Goal: Transaction & Acquisition: Obtain resource

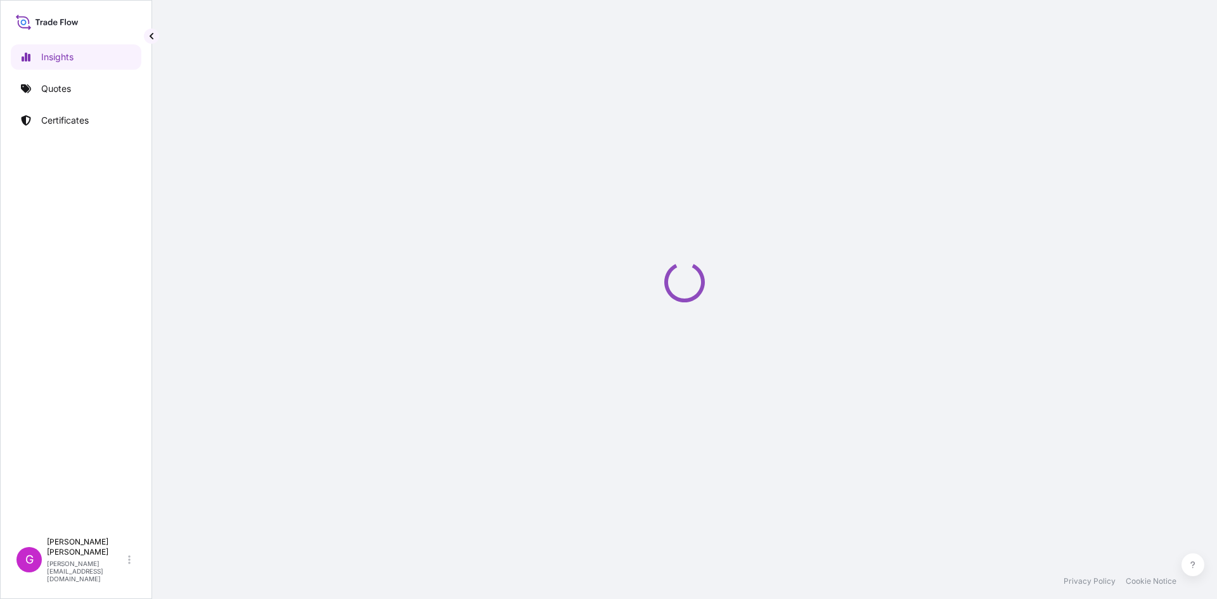
select select "2025"
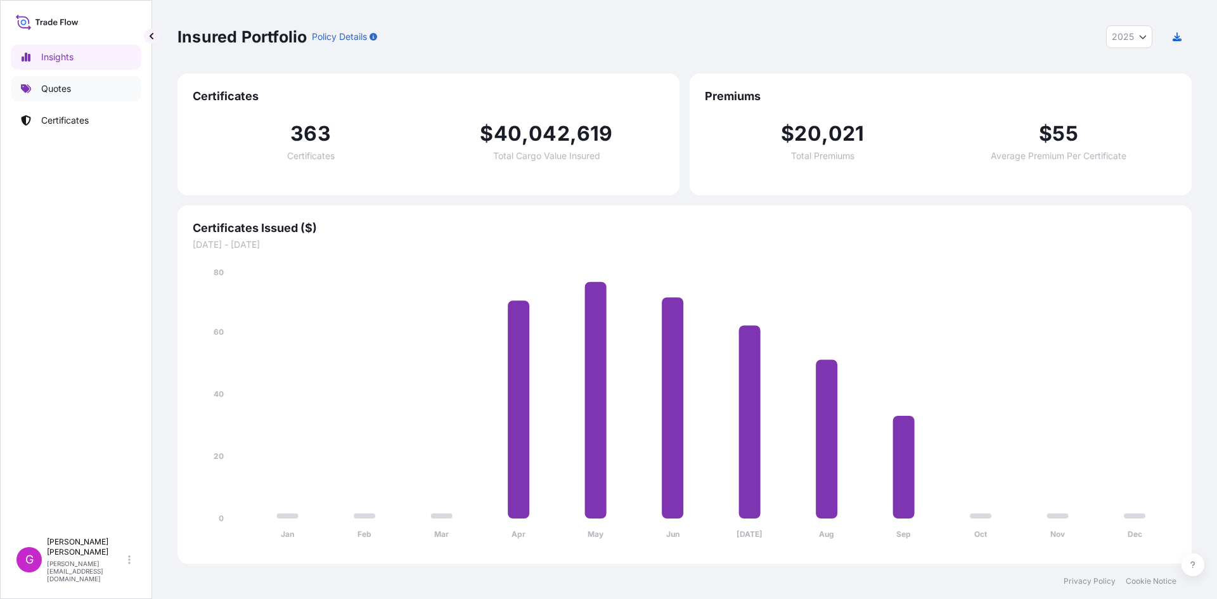
click at [58, 78] on link "Quotes" at bounding box center [76, 88] width 131 height 25
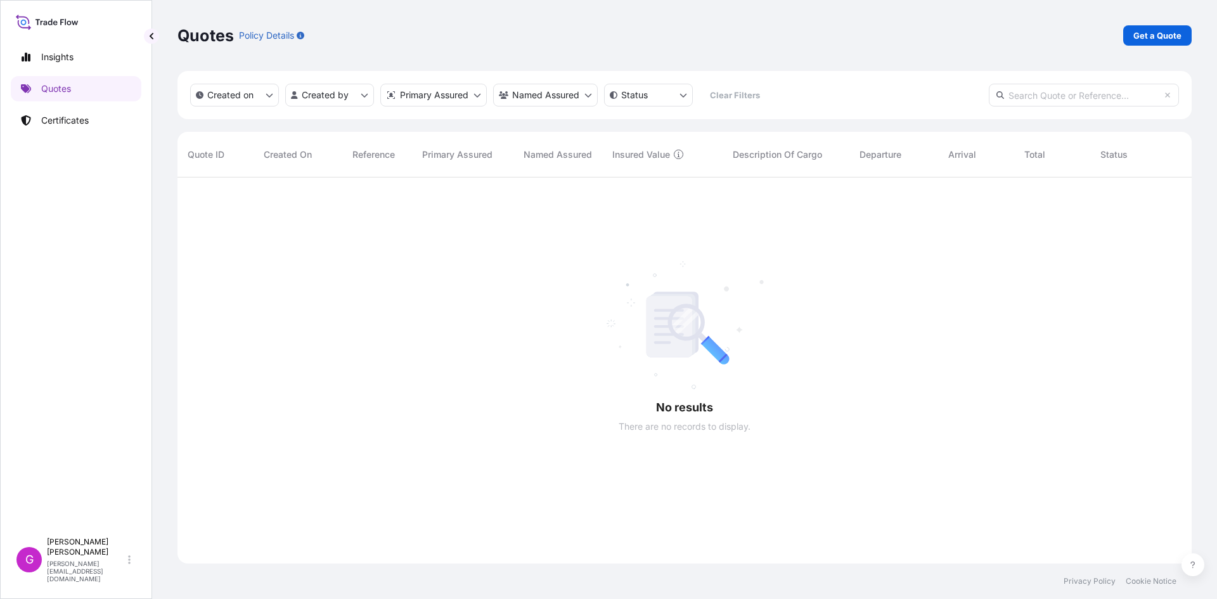
scroll to position [10, 10]
click at [28, 117] on icon at bounding box center [27, 120] width 10 height 10
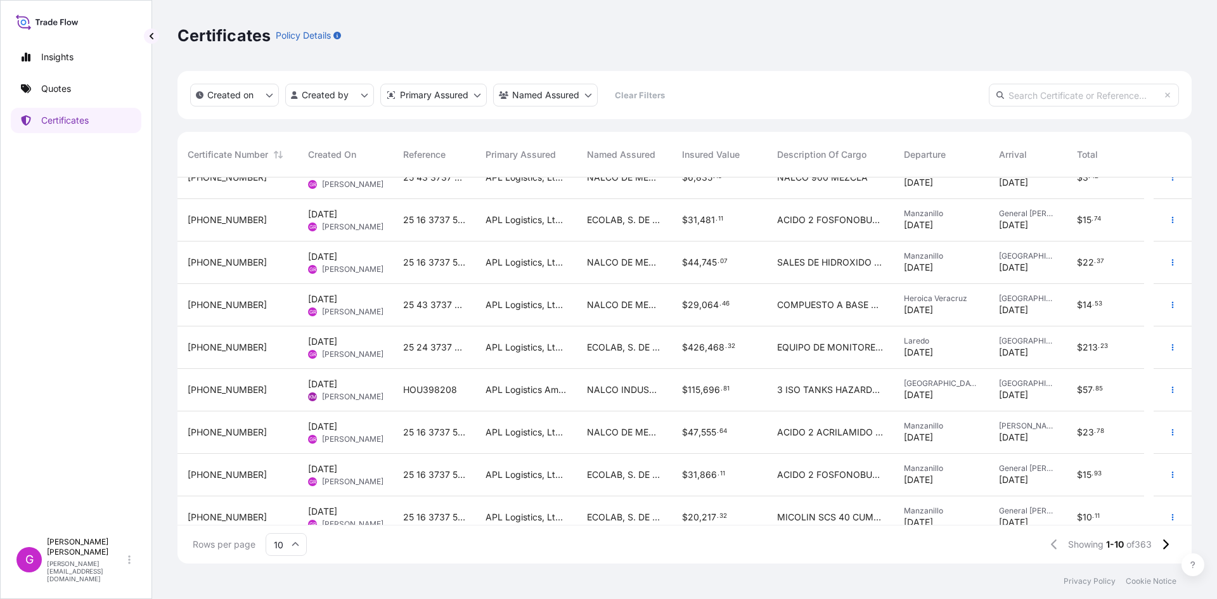
scroll to position [77, 0]
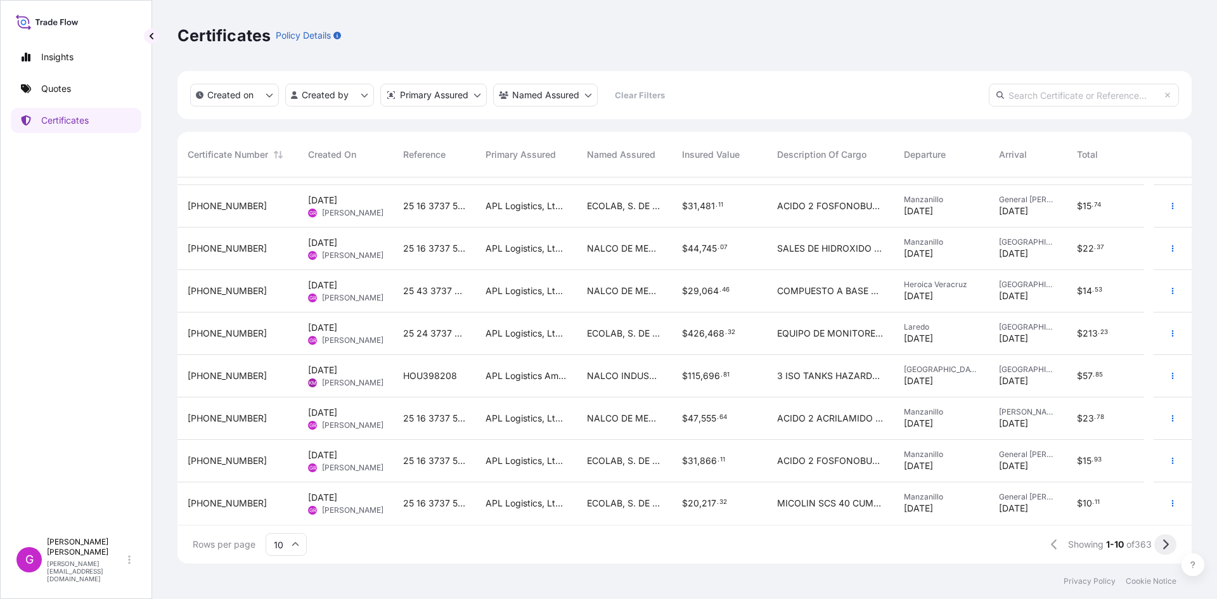
click at [1168, 545] on icon at bounding box center [1166, 544] width 6 height 10
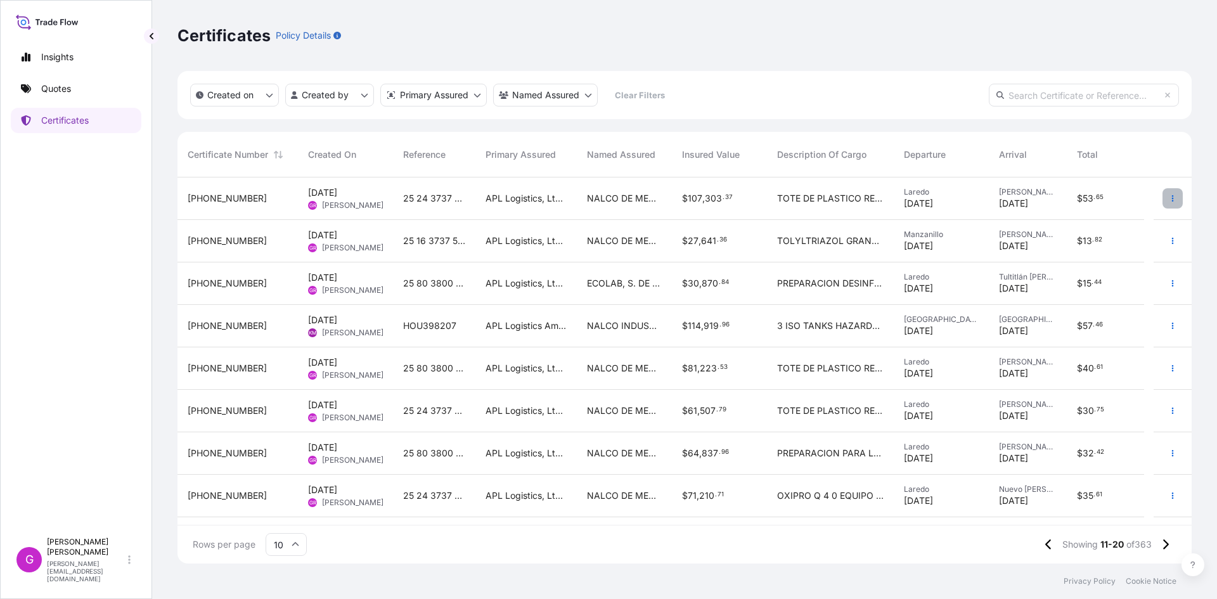
click at [1168, 201] on button "button" at bounding box center [1172, 198] width 20 height 20
click at [1107, 207] on p "Duplicate quote" at bounding box center [1092, 201] width 66 height 13
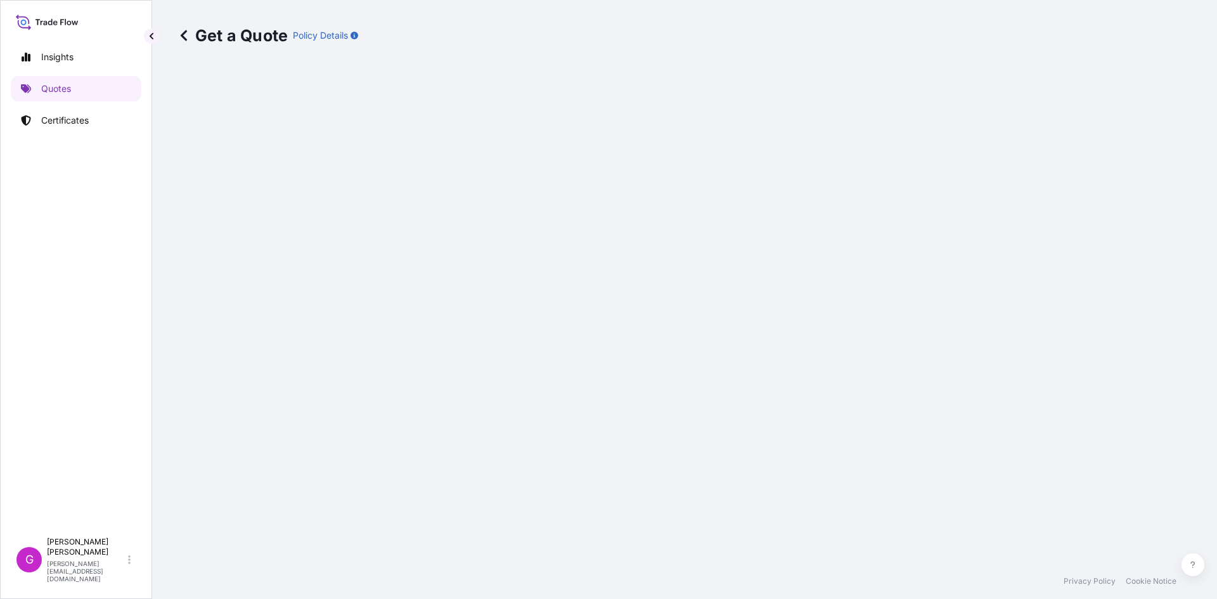
select select "Land"
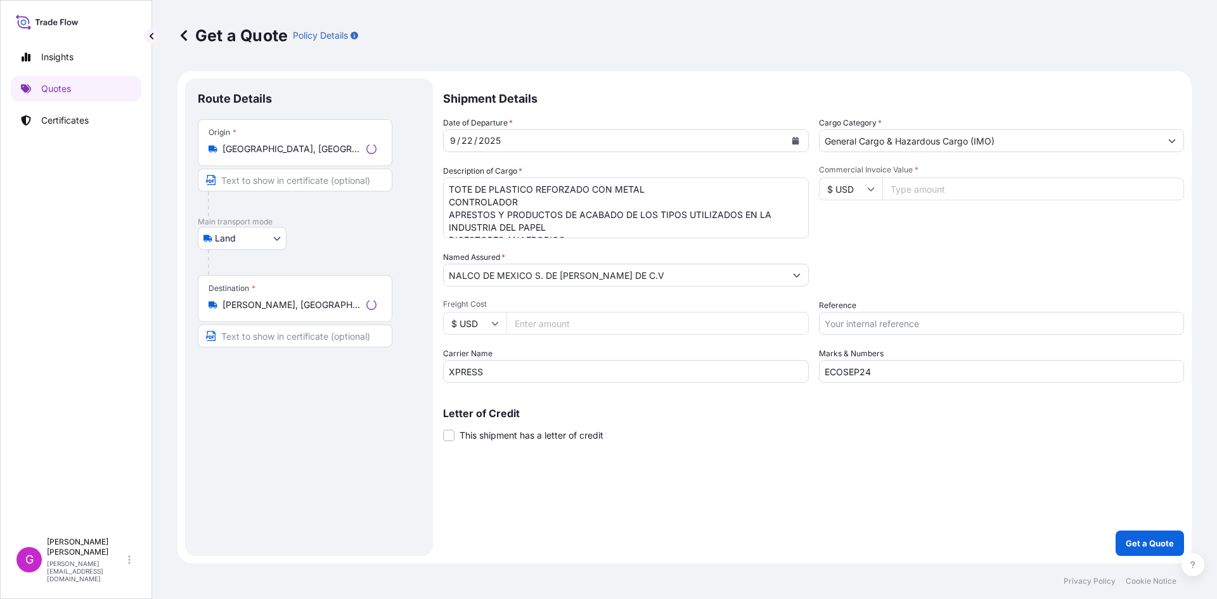
select select "31870"
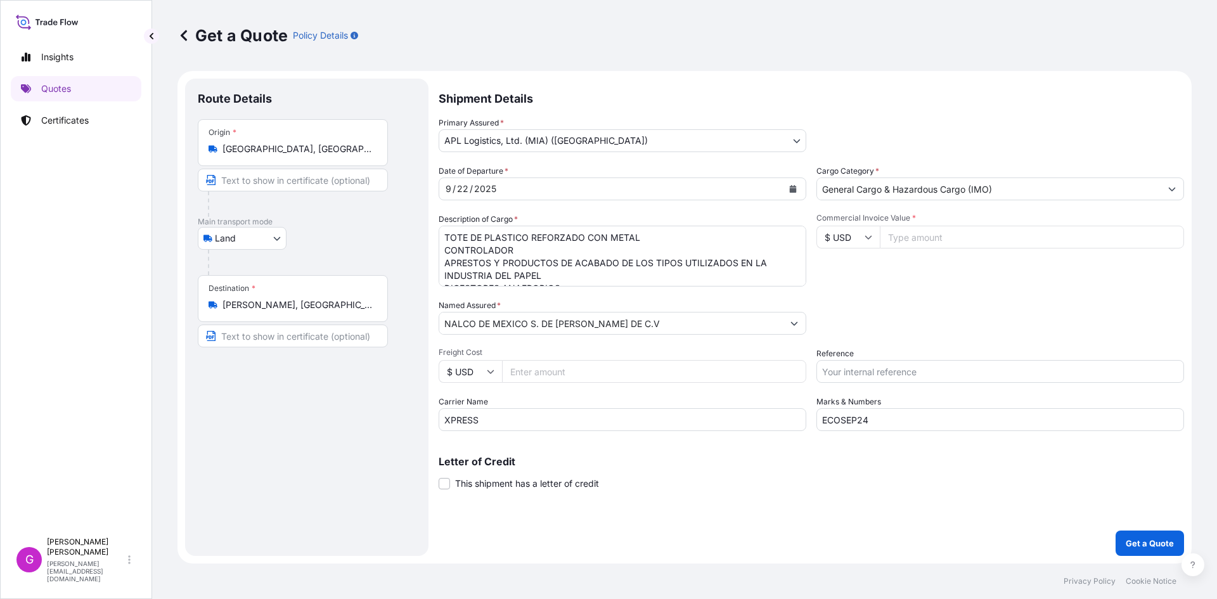
click at [581, 319] on input "NALCO DE MEXICO S. DE [PERSON_NAME] DE C.V" at bounding box center [610, 323] width 343 height 23
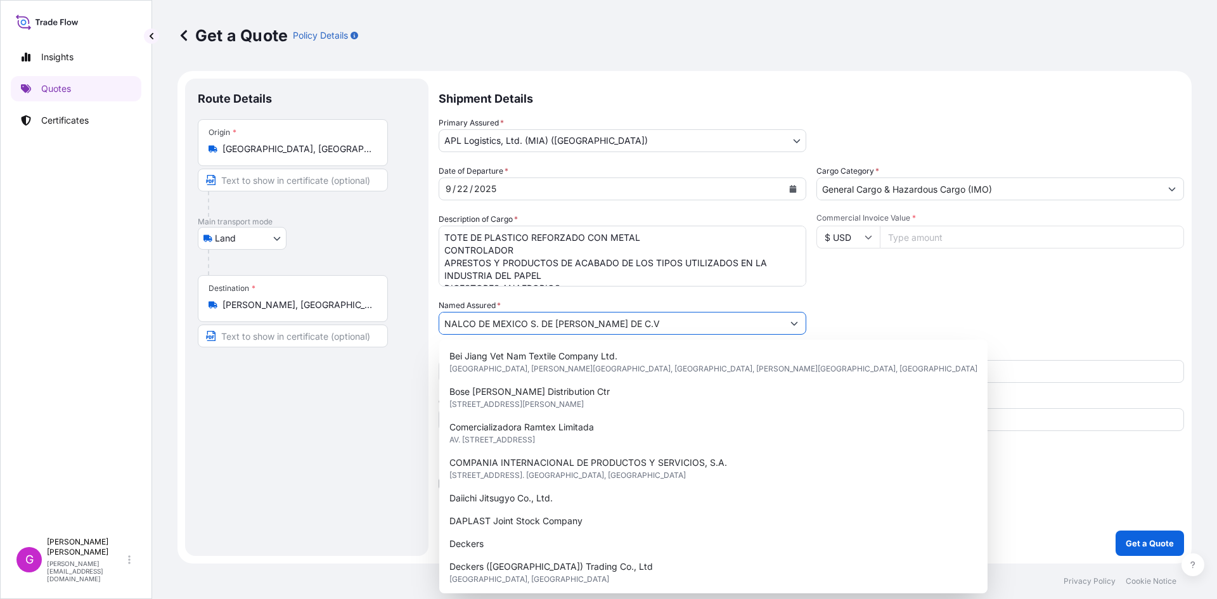
click at [579, 322] on input "NALCO DE MEXICO S. DE [PERSON_NAME] DE C.V" at bounding box center [610, 323] width 343 height 23
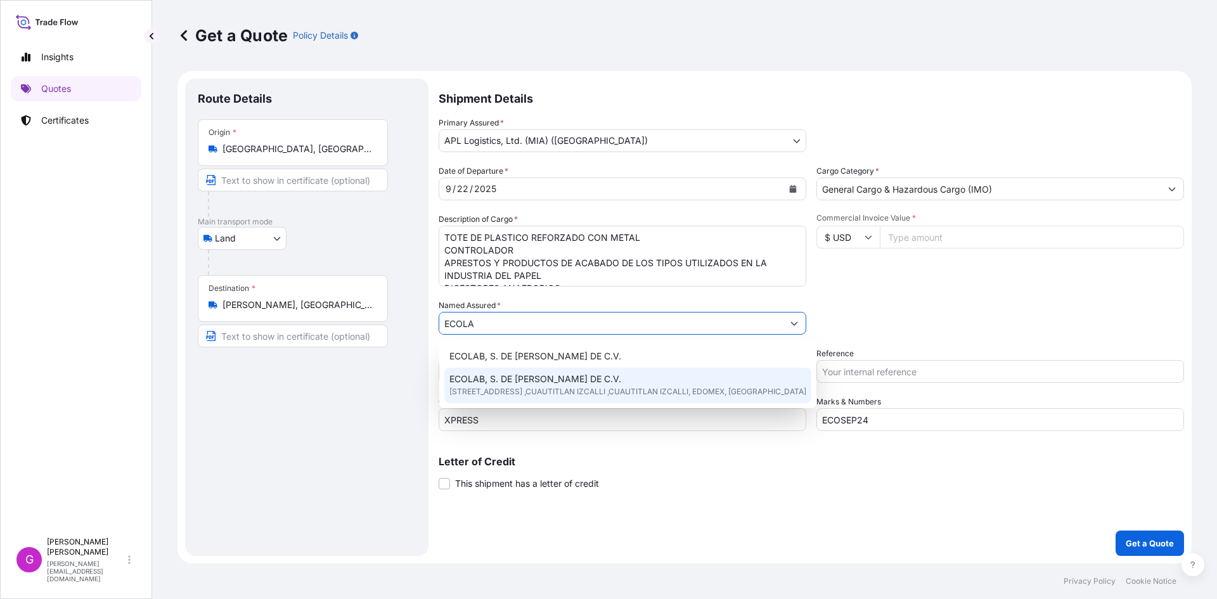
click at [552, 387] on span "[STREET_ADDRESS] ,CUAUTITLAN IZCALLI ,CUAUTITLAN IZCALLI, EDOMEX, [GEOGRAPHIC_D…" at bounding box center [627, 391] width 357 height 13
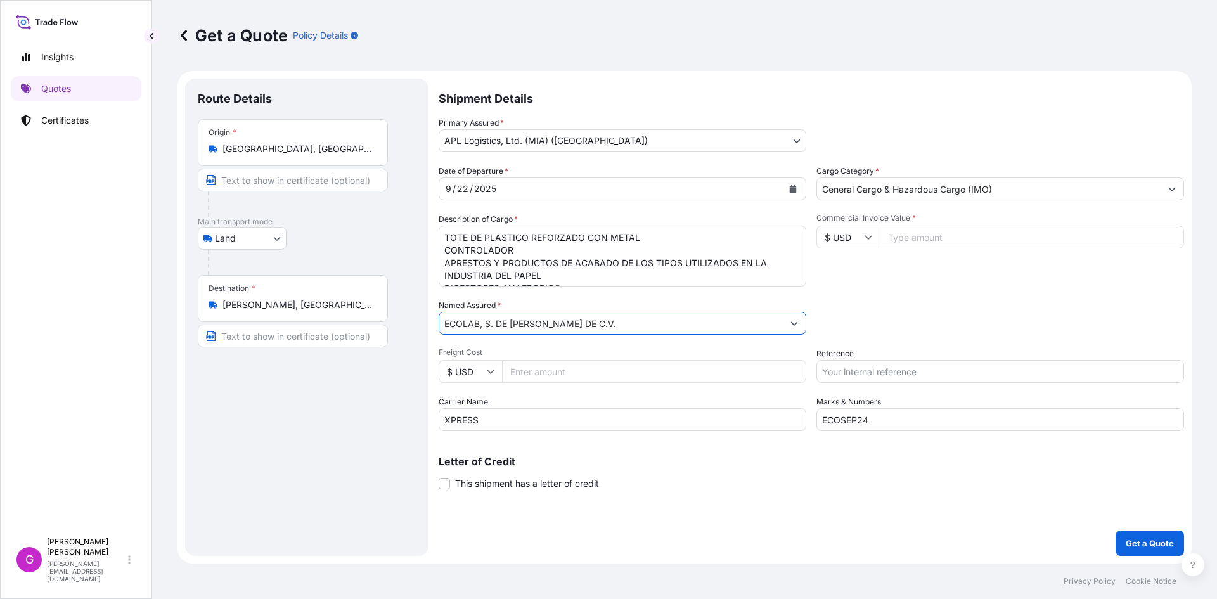
type input "ECOLAB, S. DE [PERSON_NAME] DE C.V."
drag, startPoint x: 901, startPoint y: 421, endPoint x: 679, endPoint y: 421, distance: 222.4
click at [679, 421] on div "Date of Departure * [DATE] Cargo Category * General Cargo & Hazardous Cargo (IM…" at bounding box center [811, 298] width 745 height 266
paste input "3"
type input "ECOSEP34"
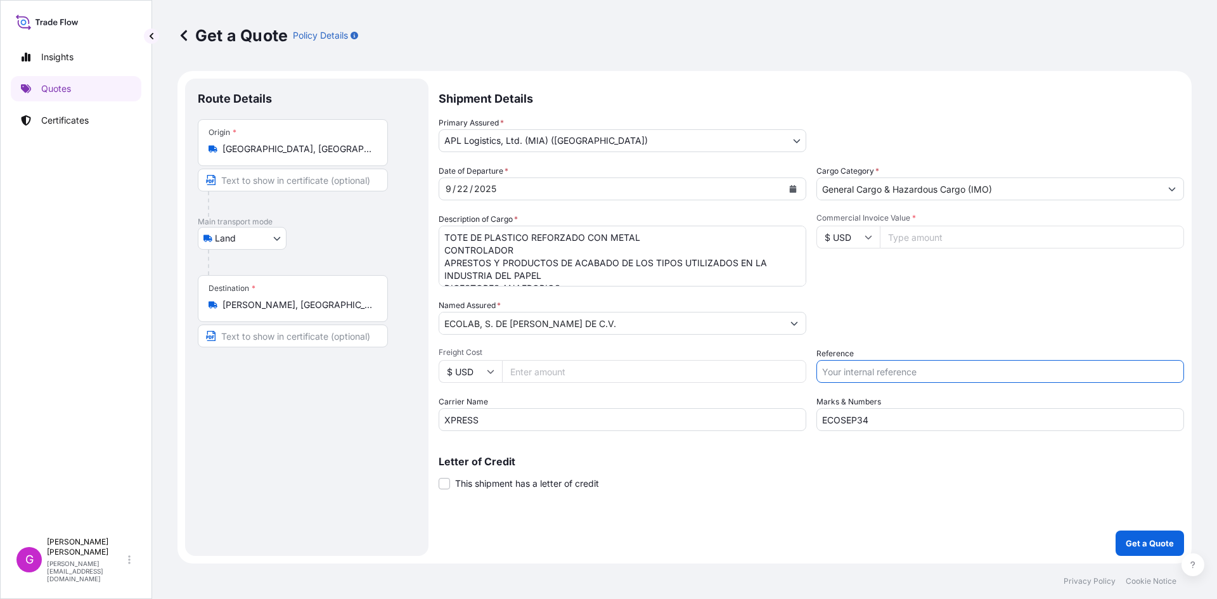
click at [920, 378] on input "Reference" at bounding box center [1000, 371] width 368 height 23
drag, startPoint x: 506, startPoint y: 426, endPoint x: 340, endPoint y: 397, distance: 168.5
click at [343, 399] on form "Route Details Place of loading Road / [GEOGRAPHIC_DATA] / Inland Origin * [GEOG…" at bounding box center [684, 317] width 1014 height 492
type input "[PERSON_NAME]"
click at [792, 186] on icon "Calendar" at bounding box center [793, 189] width 8 height 8
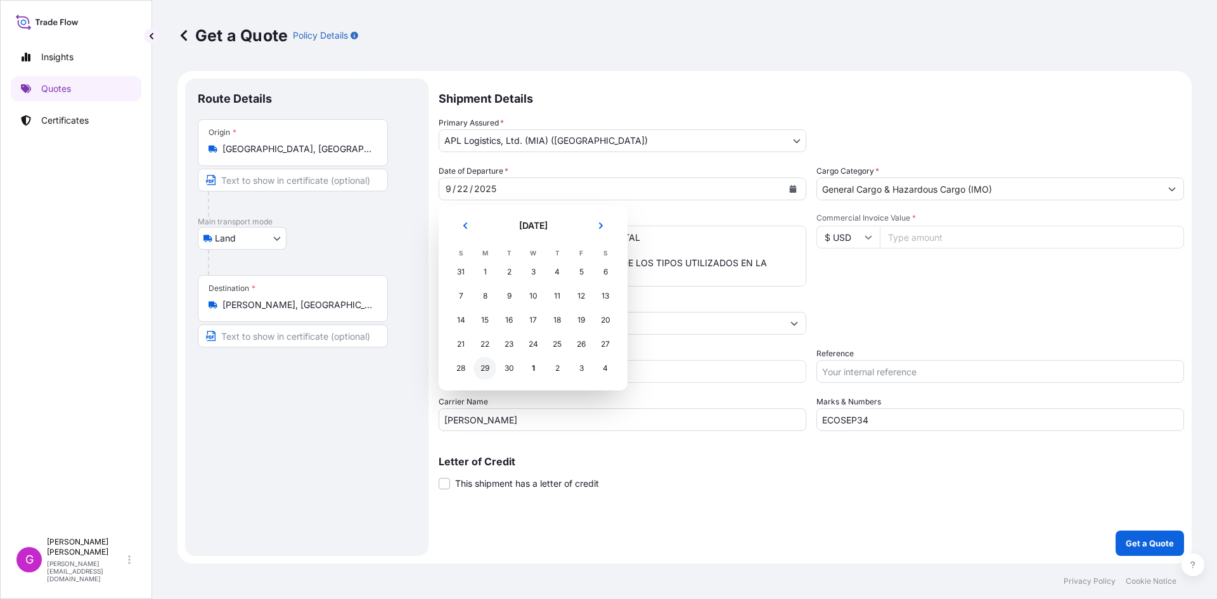
click at [485, 365] on div "29" at bounding box center [484, 368] width 23 height 23
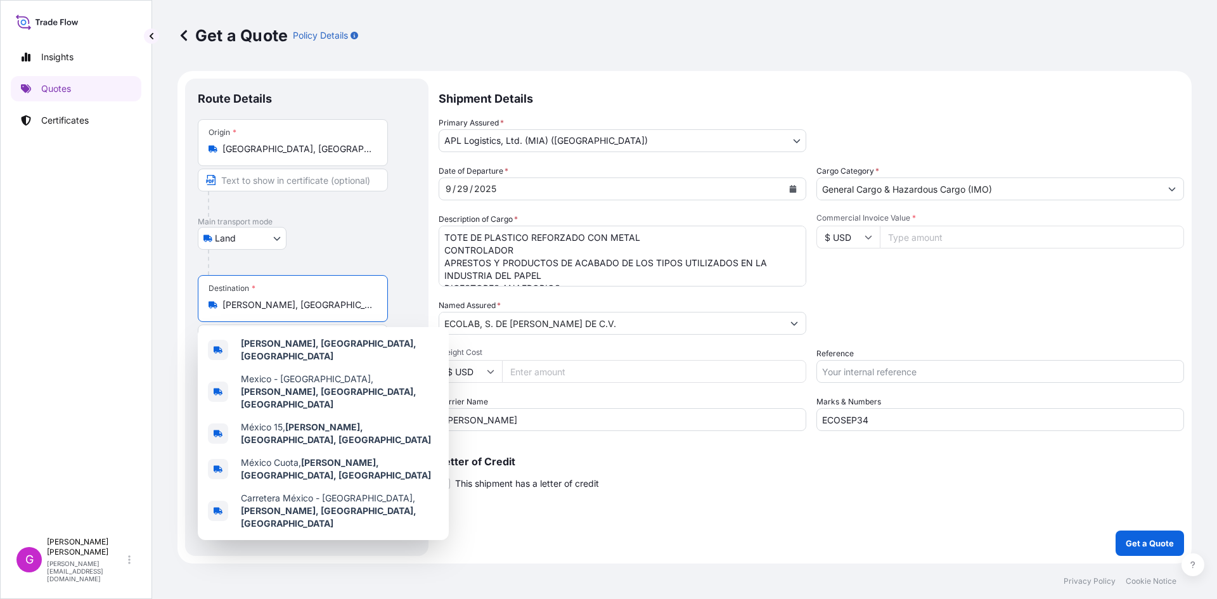
click at [266, 300] on input "[PERSON_NAME], [GEOGRAPHIC_DATA], [GEOGRAPHIC_DATA]" at bounding box center [297, 304] width 150 height 13
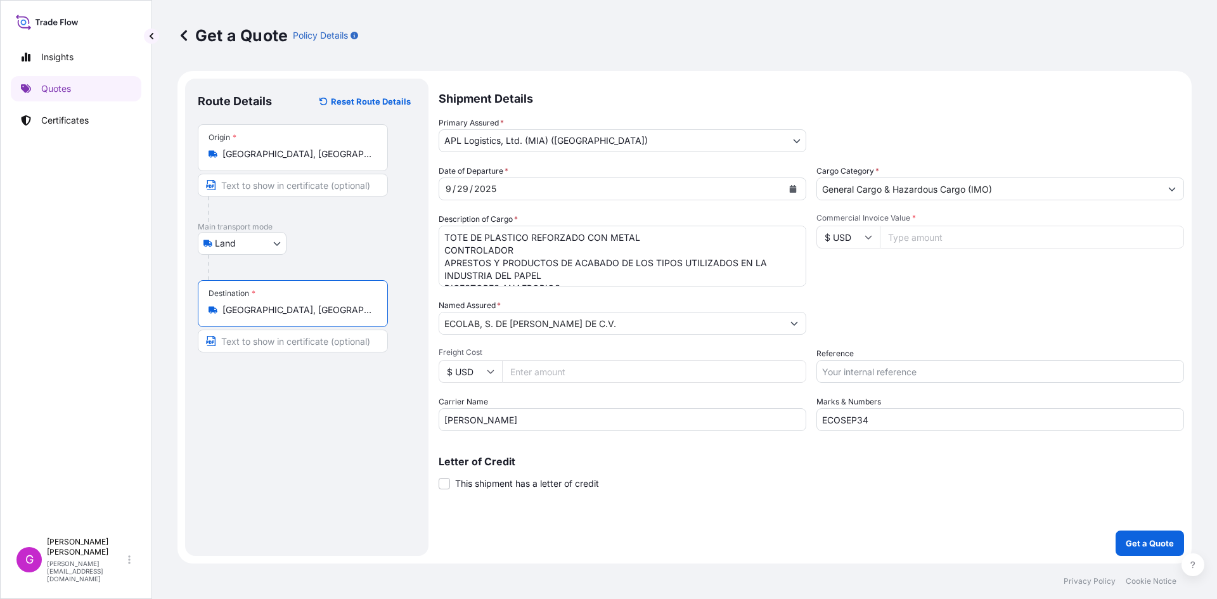
type input "[GEOGRAPHIC_DATA], [GEOGRAPHIC_DATA], [GEOGRAPHIC_DATA]"
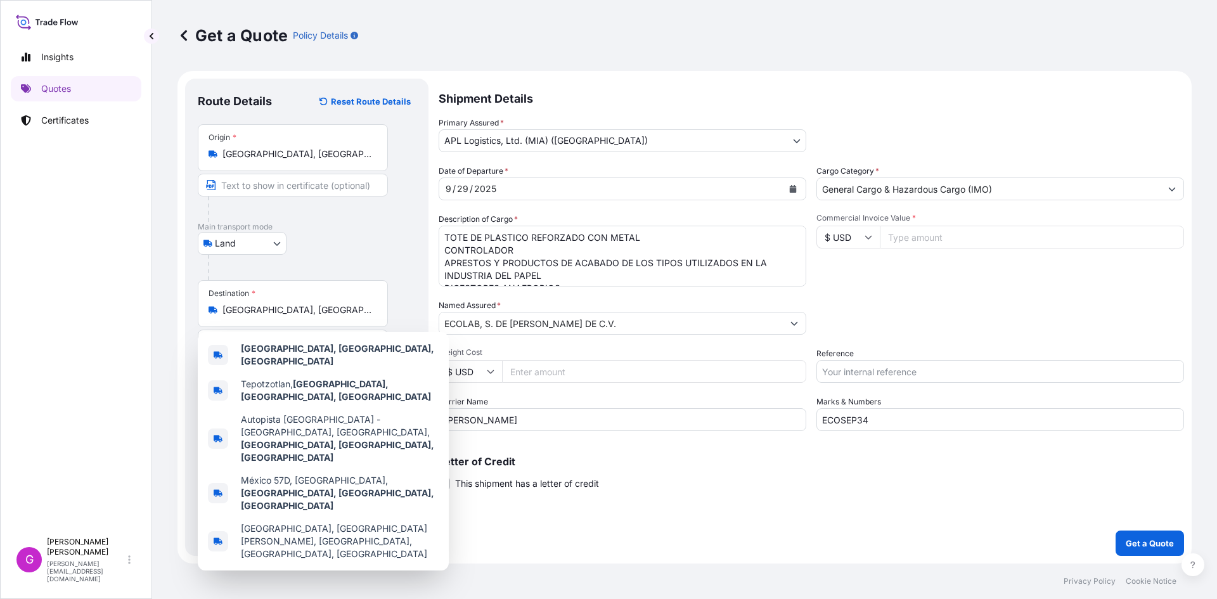
click at [916, 233] on input "Commercial Invoice Value *" at bounding box center [1032, 237] width 304 height 23
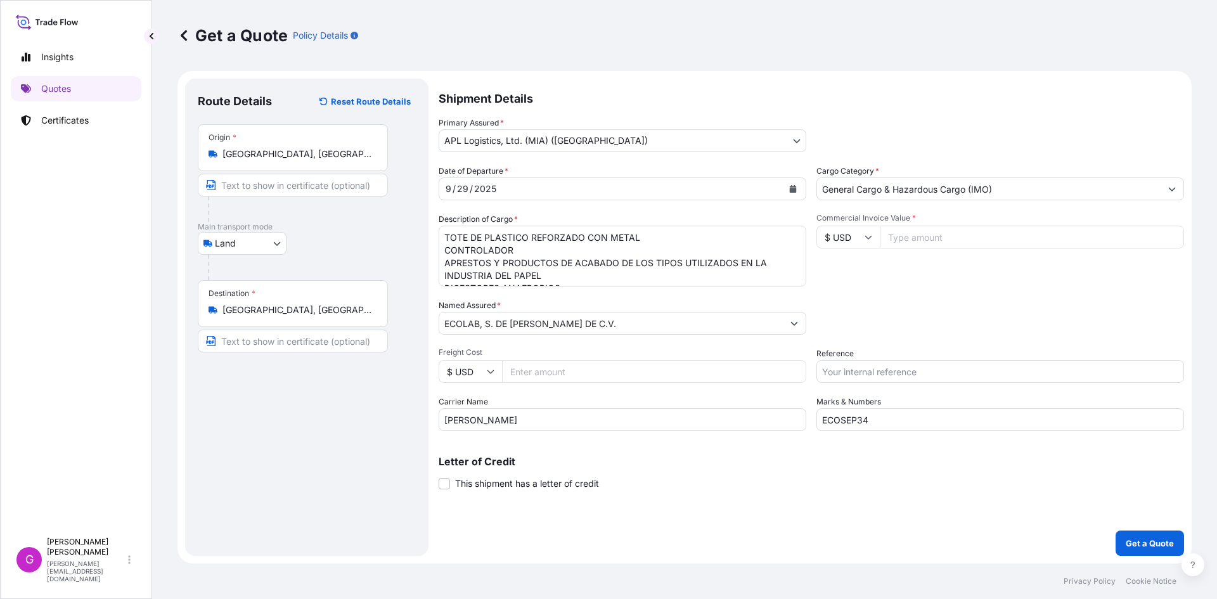
paste input "54275.40"
type input "54275.40"
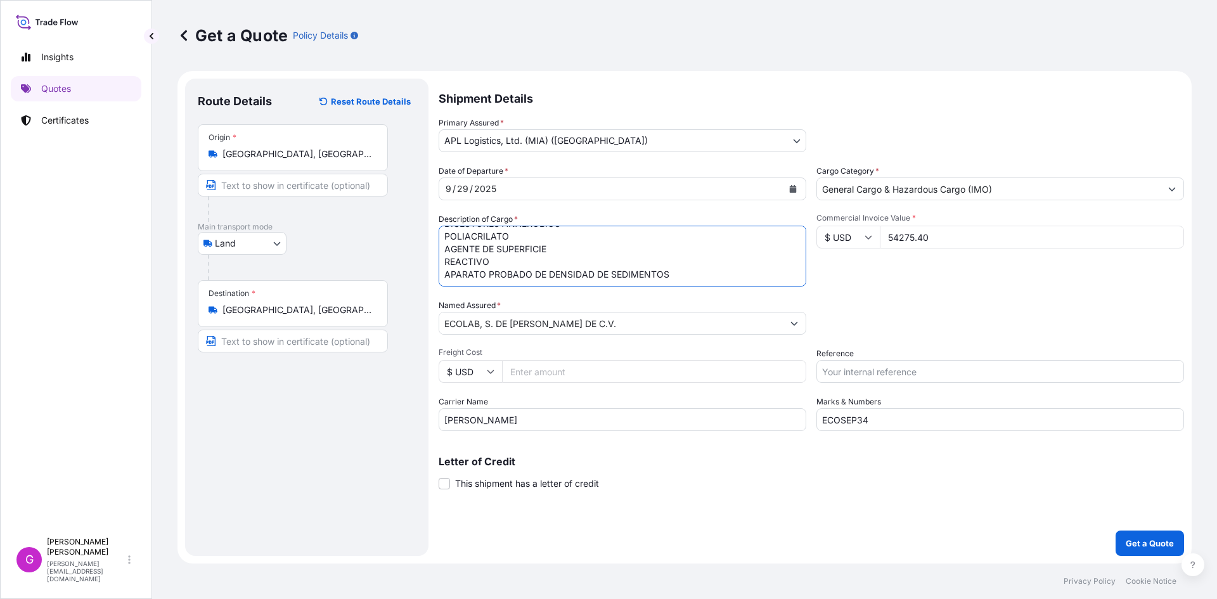
drag, startPoint x: 442, startPoint y: 233, endPoint x: 973, endPoint y: 319, distance: 537.9
click at [973, 319] on div "Date of Departure * [DATE] Cargo Category * General Cargo & Hazardous Cargo (IM…" at bounding box center [811, 298] width 745 height 266
click at [903, 371] on input "Reference" at bounding box center [1000, 371] width 368 height 23
paste input "25 24 3737 5011217"
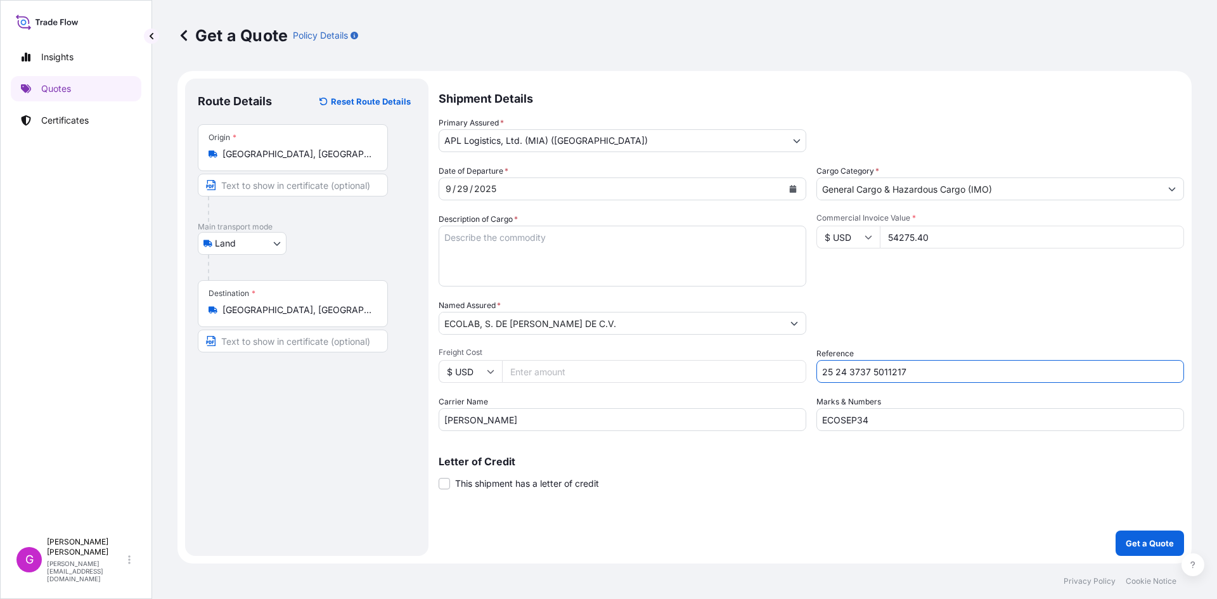
type input "25 24 3737 5011217"
click at [523, 248] on textarea "TOTE DE PLASTICO REFORZADO CON METAL CONTROLADOR APRESTOS Y PRODUCTOS DE ACABAD…" at bounding box center [623, 256] width 368 height 61
paste textarea "PREPARACION DE LIMPIEZA PARA LAS MANOS"
type textarea "PREPARACION DE LIMPIEZA PARA LAS MANOS"
click at [918, 240] on input "54275.40" at bounding box center [1032, 237] width 304 height 23
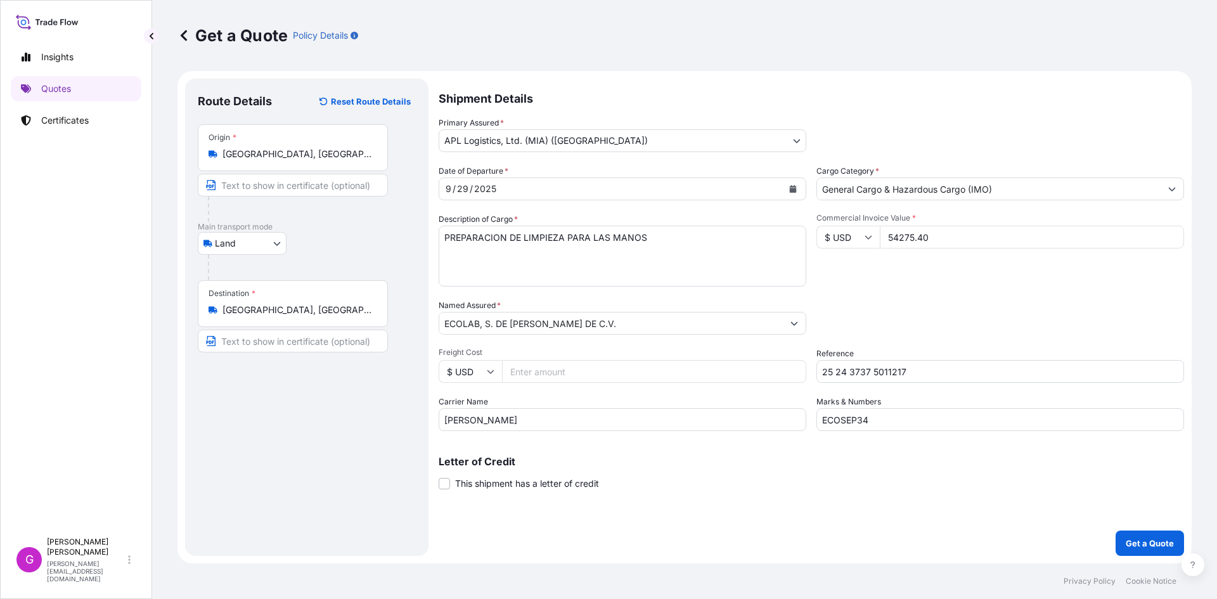
click at [918, 240] on input "54275.40" at bounding box center [1032, 237] width 304 height 23
click at [566, 367] on input "Freight Cost" at bounding box center [654, 371] width 304 height 23
paste input "1804.06"
type input "1804.06"
click at [1141, 527] on div "Shipment Details Primary Assured * APL Logistics, Ltd. (MIA) ([GEOGRAPHIC_DATA]…" at bounding box center [811, 317] width 745 height 477
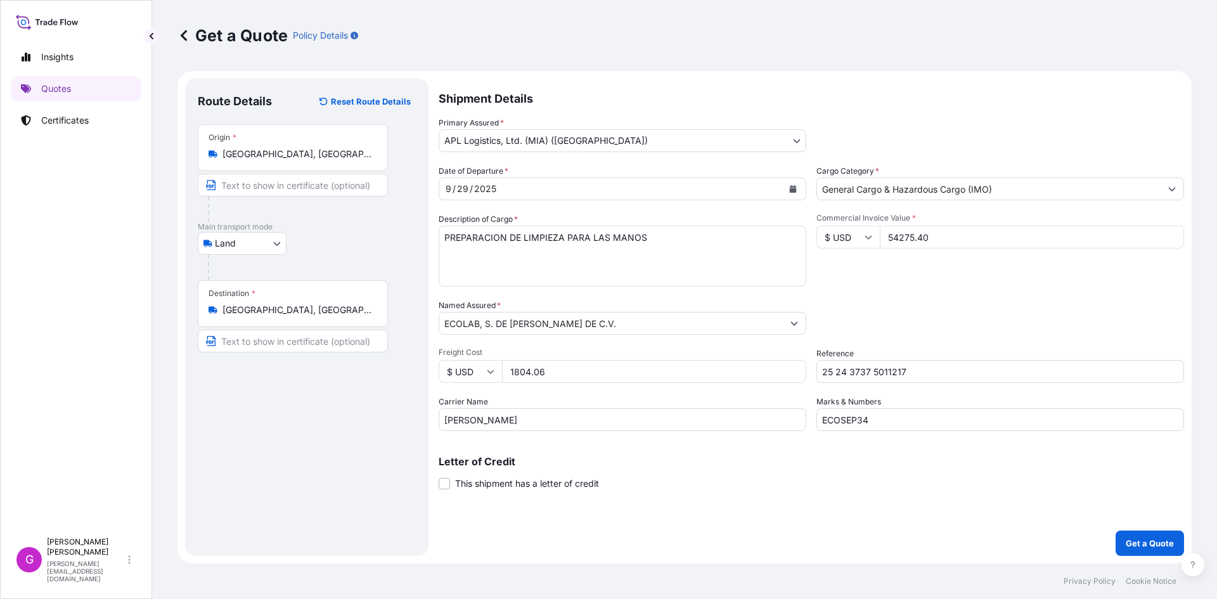
click at [1139, 548] on p "Get a Quote" at bounding box center [1149, 543] width 48 height 13
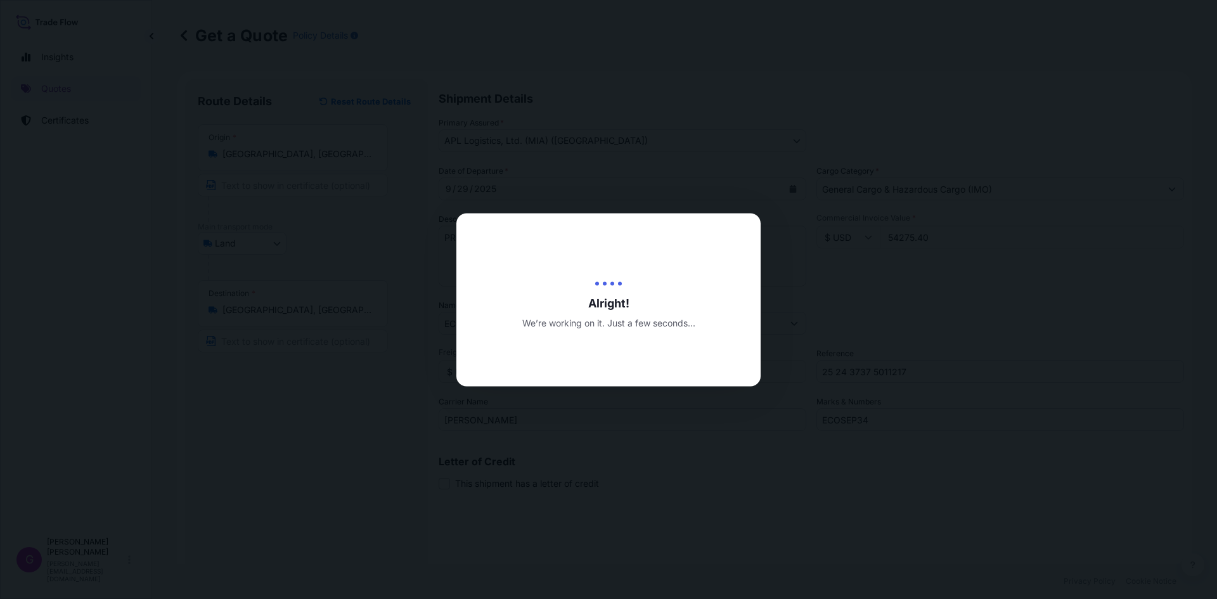
type input "[DATE]"
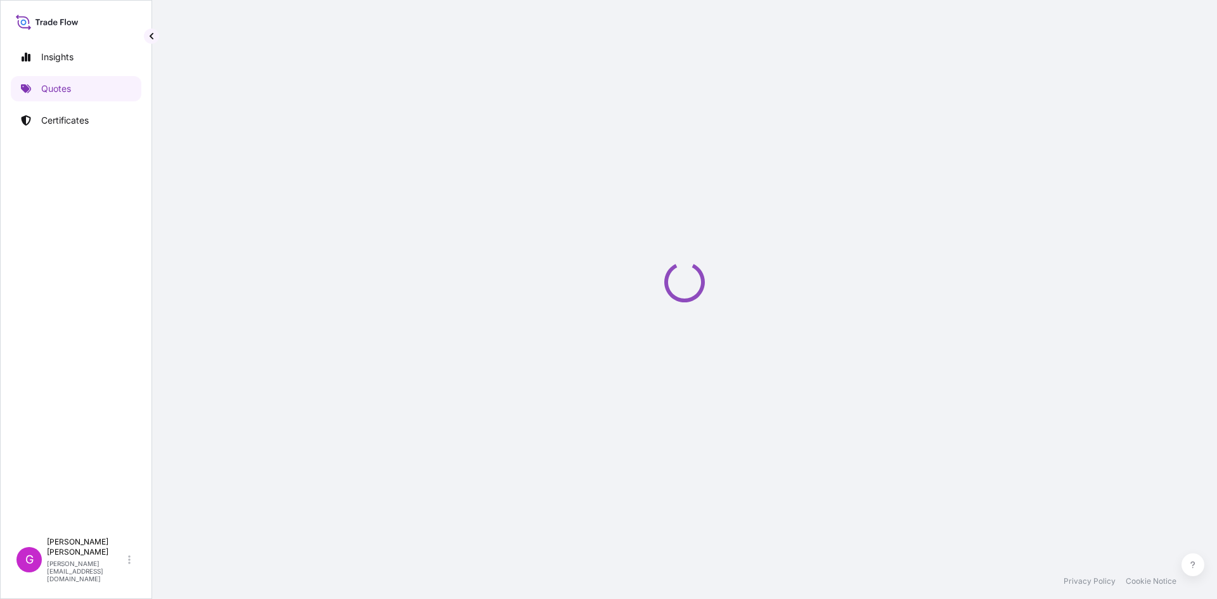
select select "Land"
select select "31870"
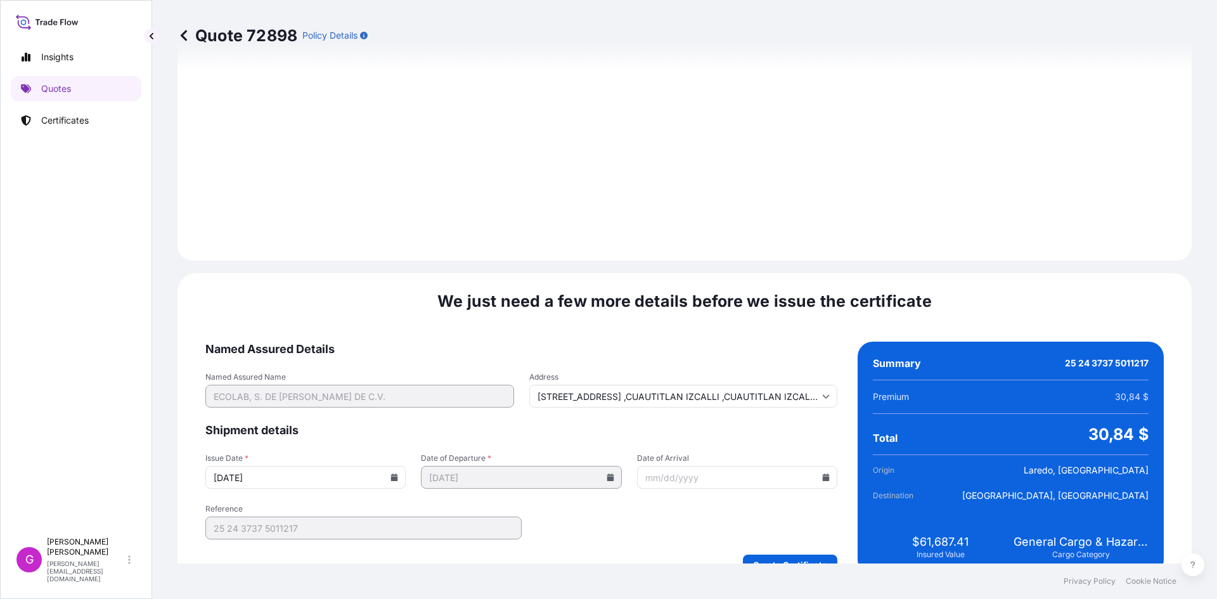
scroll to position [1513, 0]
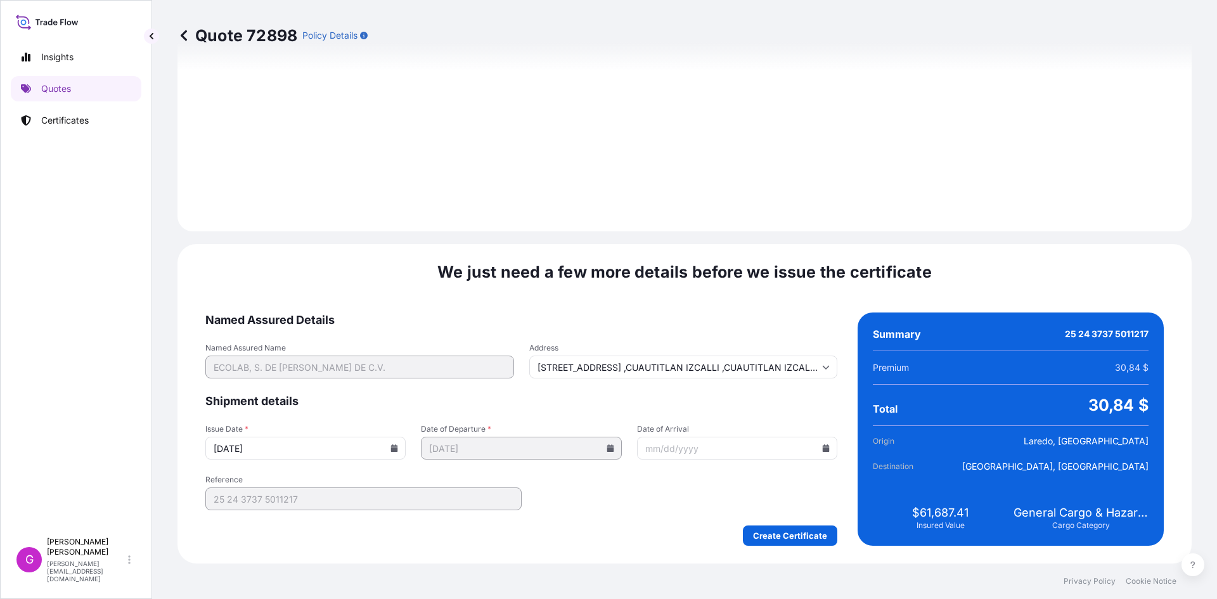
click at [823, 451] on icon at bounding box center [826, 448] width 7 height 8
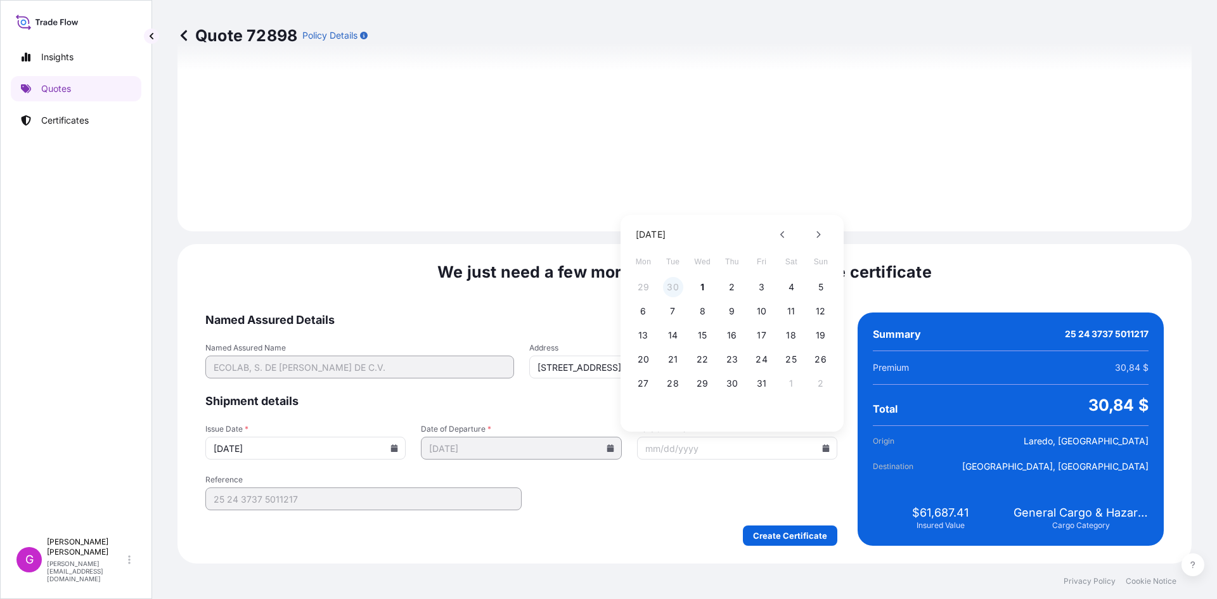
click at [669, 284] on button "30" at bounding box center [673, 287] width 20 height 20
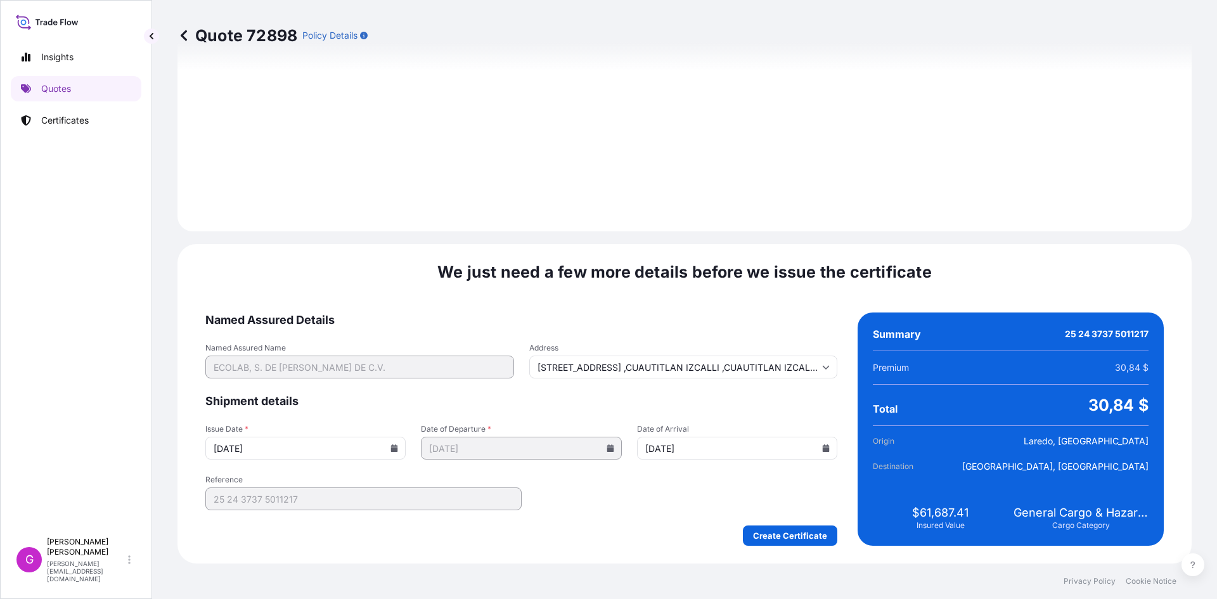
type input "[DATE]"
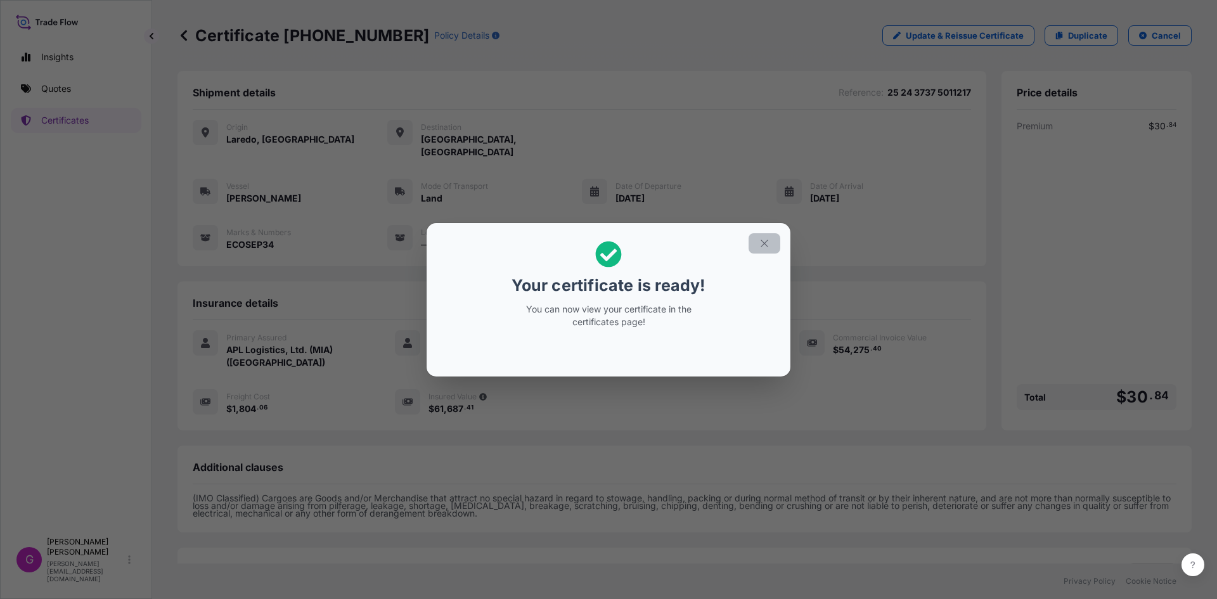
click at [762, 241] on icon "button" at bounding box center [763, 243] width 7 height 7
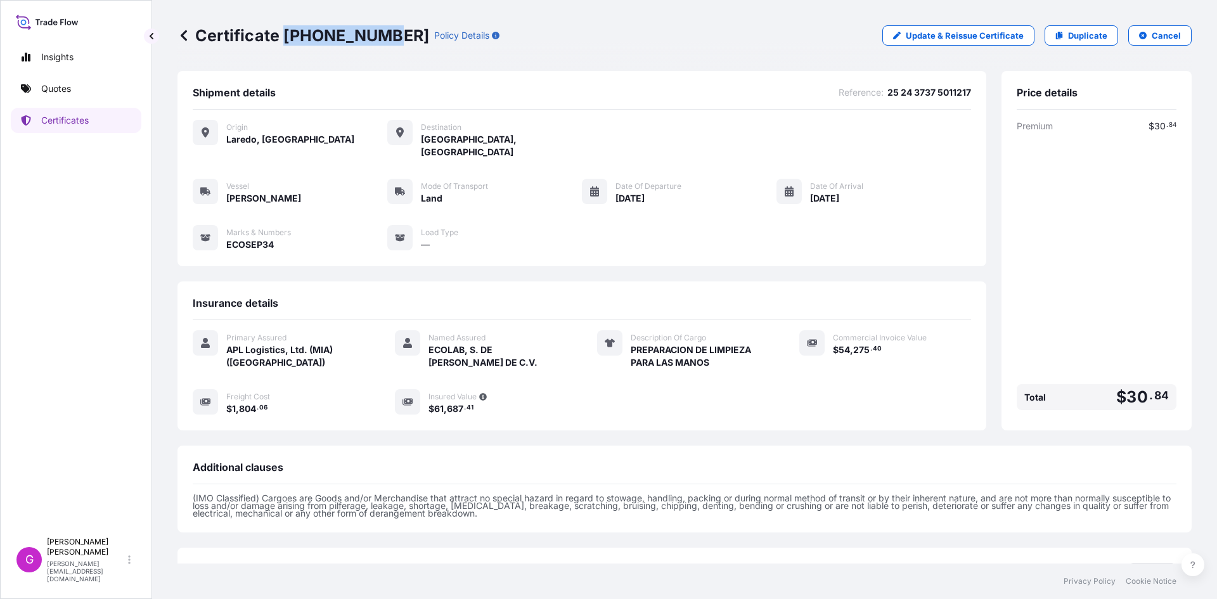
drag, startPoint x: 381, startPoint y: 28, endPoint x: 285, endPoint y: 28, distance: 96.3
click at [285, 28] on p "Certificate [PHONE_NUMBER]" at bounding box center [303, 35] width 252 height 20
copy p "[PHONE_NUMBER]"
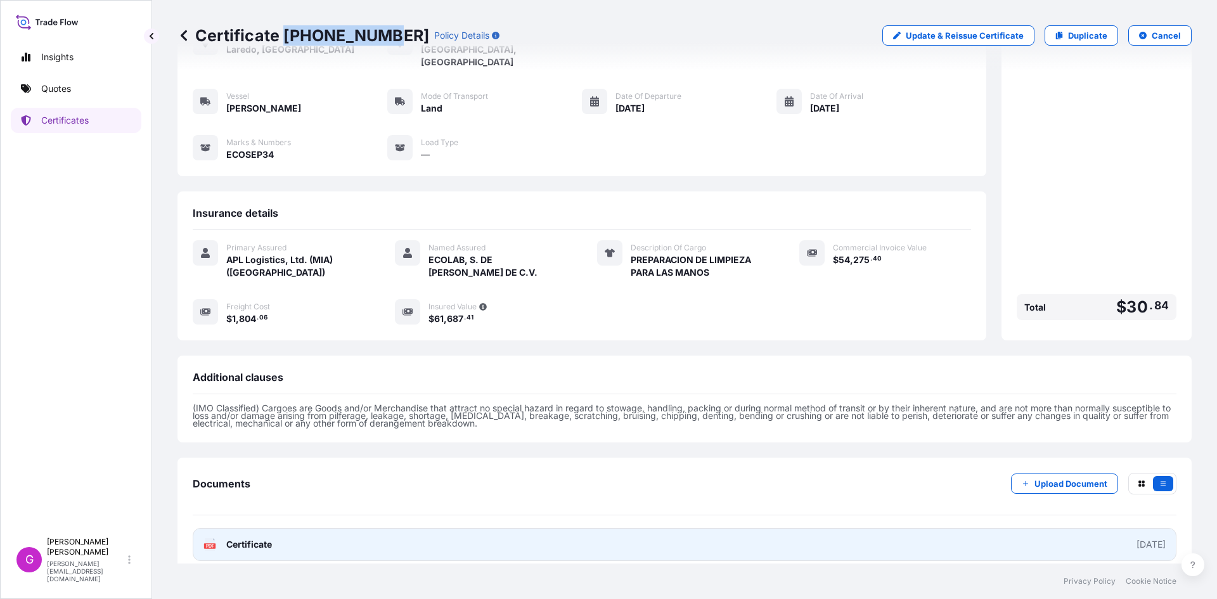
click at [311, 528] on link "PDF Certificate [DATE]" at bounding box center [685, 544] width 984 height 33
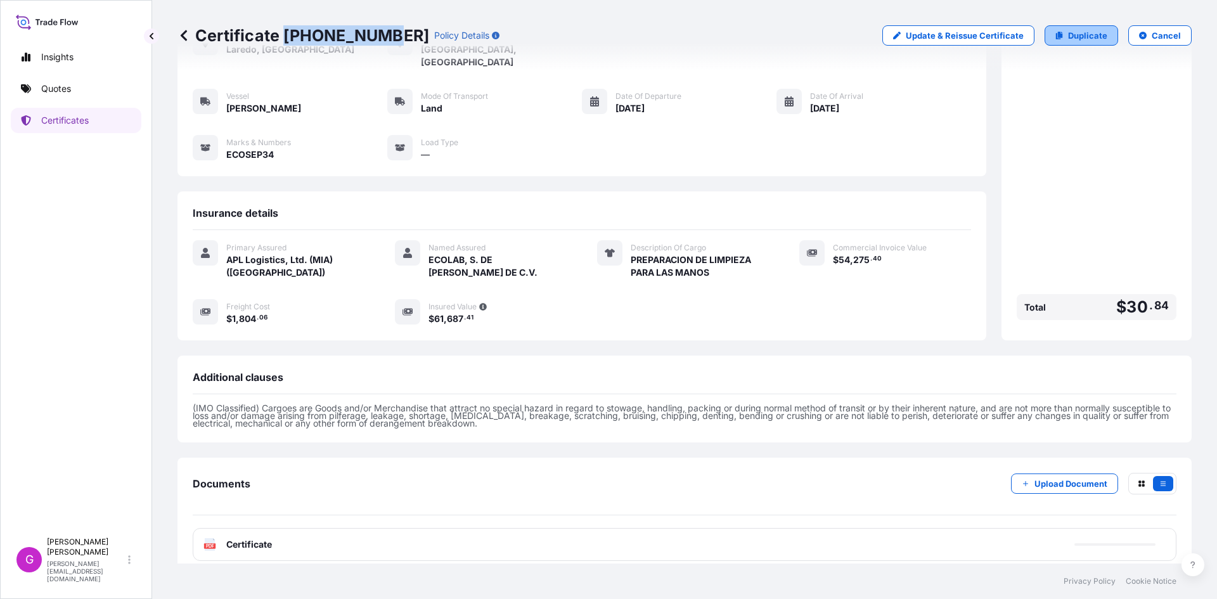
click at [1082, 39] on p "Duplicate" at bounding box center [1087, 35] width 39 height 13
select select "Land"
select select "31870"
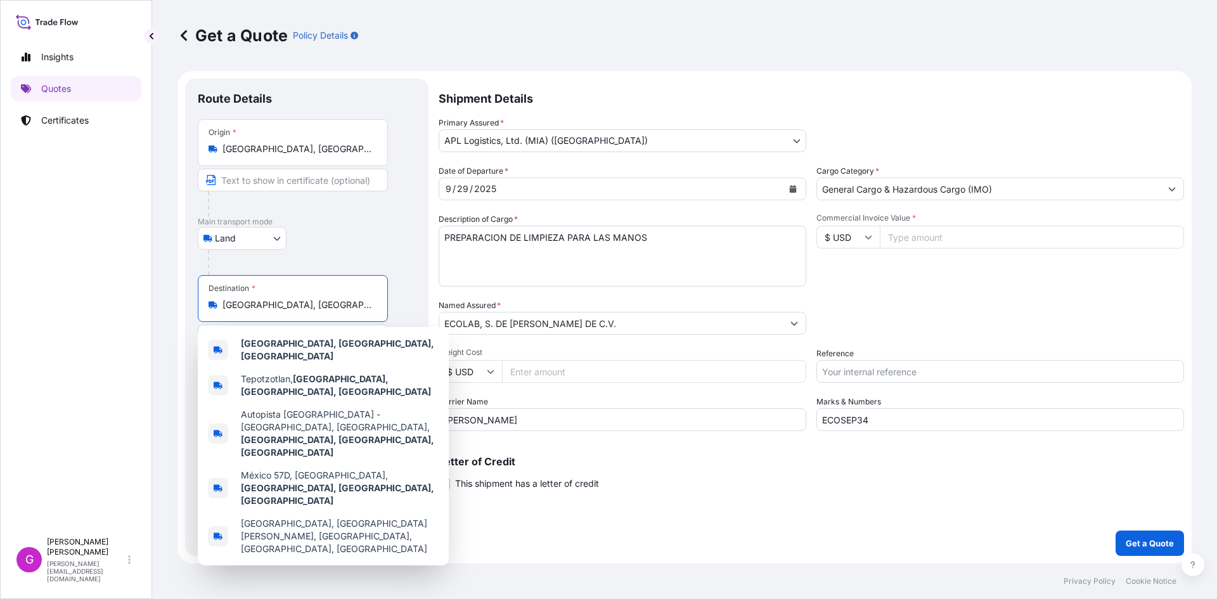
click at [263, 308] on input "[GEOGRAPHIC_DATA], [GEOGRAPHIC_DATA], [GEOGRAPHIC_DATA]" at bounding box center [297, 304] width 150 height 13
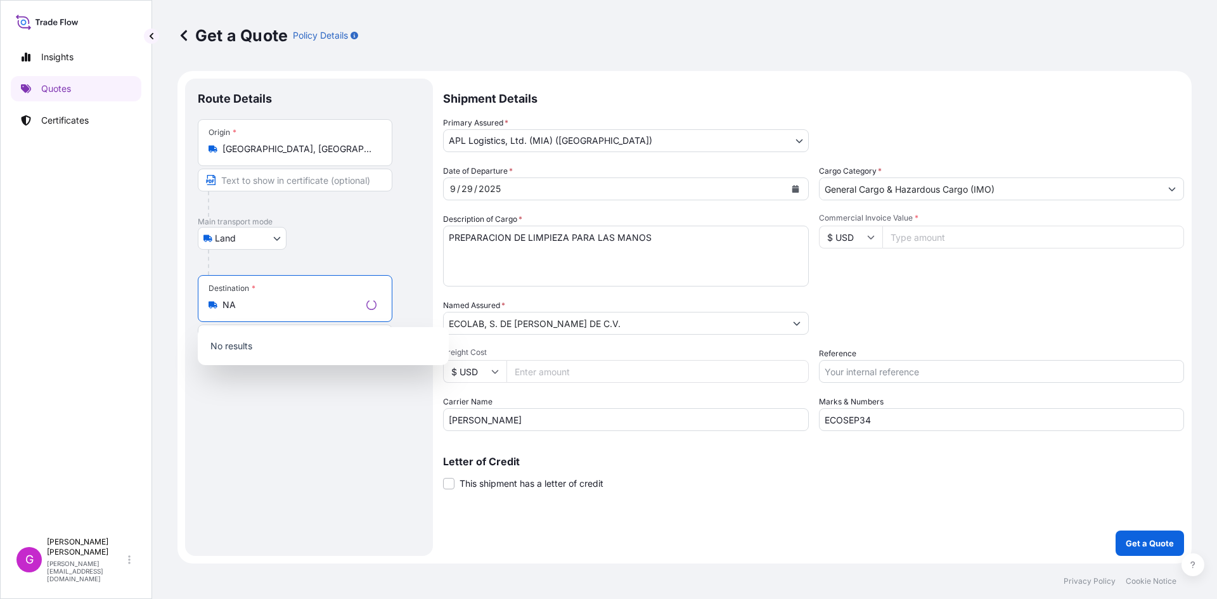
type input "N"
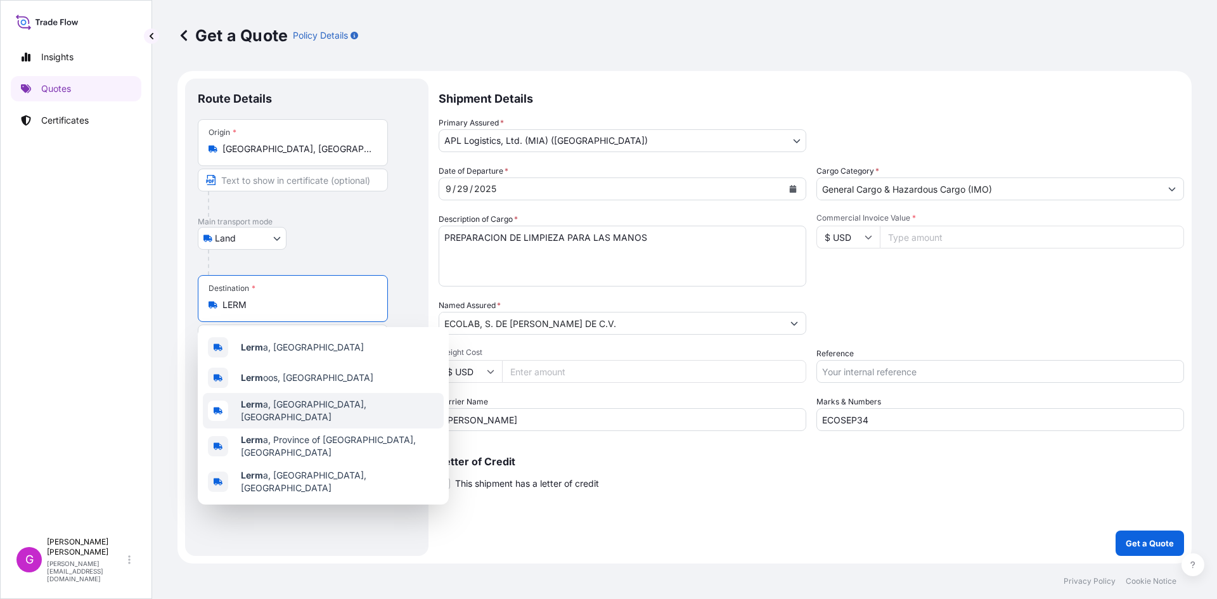
click at [292, 407] on div "Lerm a, [GEOGRAPHIC_DATA] [GEOGRAPHIC_DATA], [GEOGRAPHIC_DATA] Lerm a, State of…" at bounding box center [323, 415] width 251 height 177
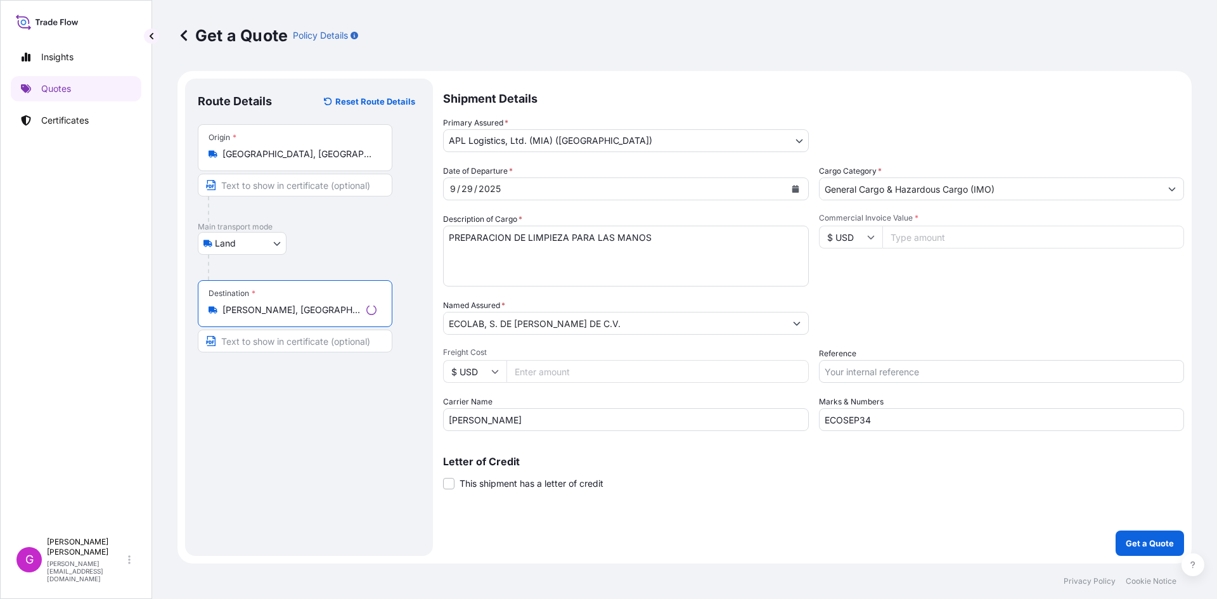
type input "[PERSON_NAME], [GEOGRAPHIC_DATA], [GEOGRAPHIC_DATA]"
click at [520, 321] on input "ECOLAB, S. DE [PERSON_NAME] DE C.V." at bounding box center [615, 323] width 342 height 23
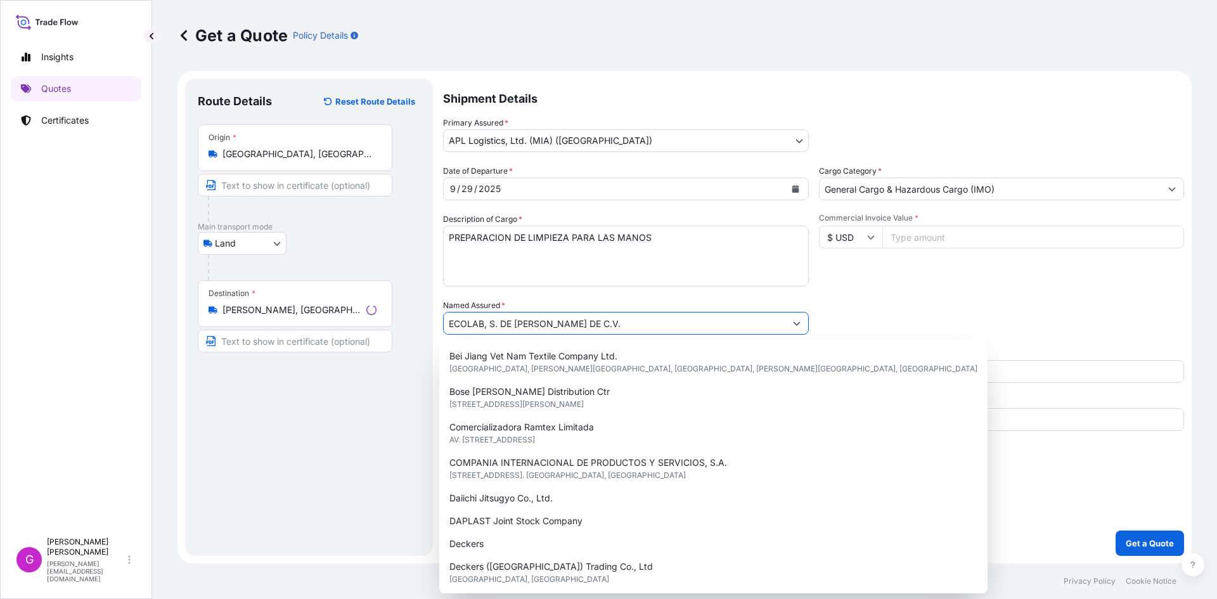
click at [520, 321] on input "ECOLAB, S. DE [PERSON_NAME] DE C.V." at bounding box center [615, 323] width 342 height 23
click at [520, 321] on input "ECOLAB, S. DE [PERSON_NAME] DE C.V." at bounding box center [610, 323] width 343 height 23
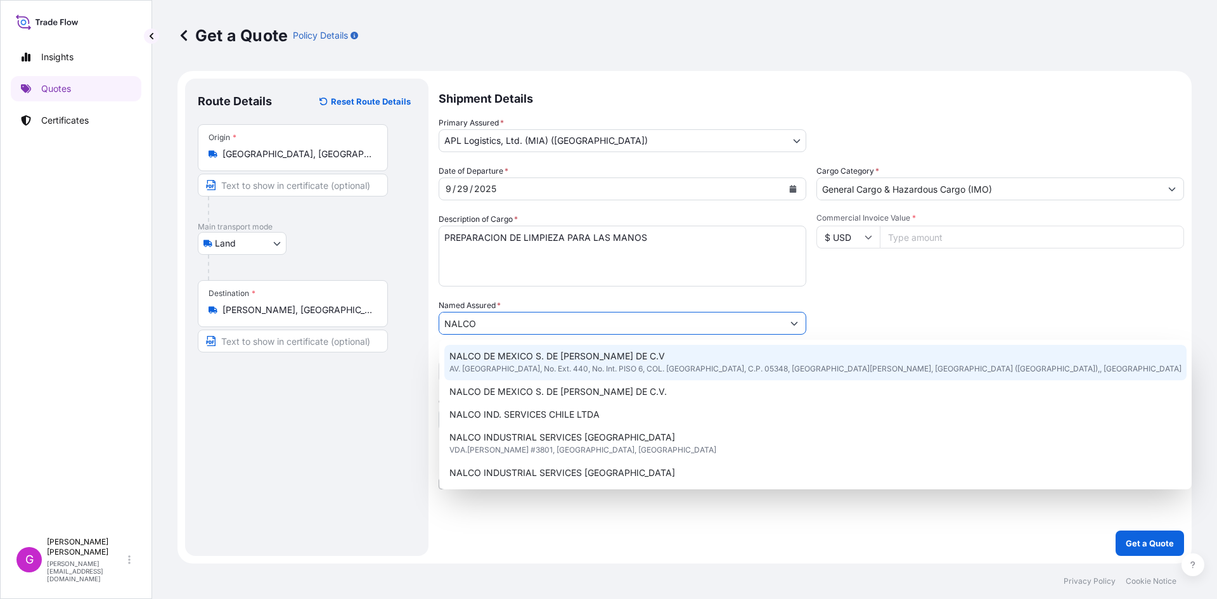
click at [532, 354] on span "NALCO DE MEXICO S. DE [PERSON_NAME] DE C.V" at bounding box center [556, 356] width 215 height 13
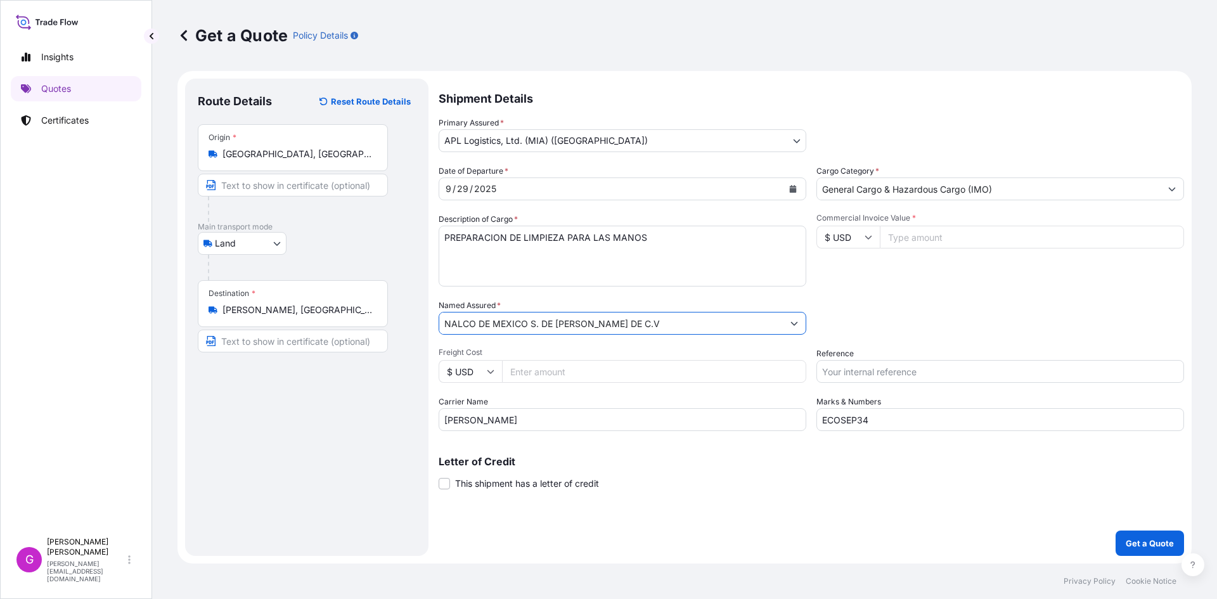
type input "NALCO DE MEXICO S. DE [PERSON_NAME] DE C.V"
drag, startPoint x: 929, startPoint y: 421, endPoint x: 689, endPoint y: 435, distance: 239.9
click at [689, 435] on div "Shipment Details Primary Assured * APL Logistics, Ltd. (MIA) ([GEOGRAPHIC_DATA]…" at bounding box center [811, 317] width 745 height 477
paste input "5"
type input "ECOSEP35"
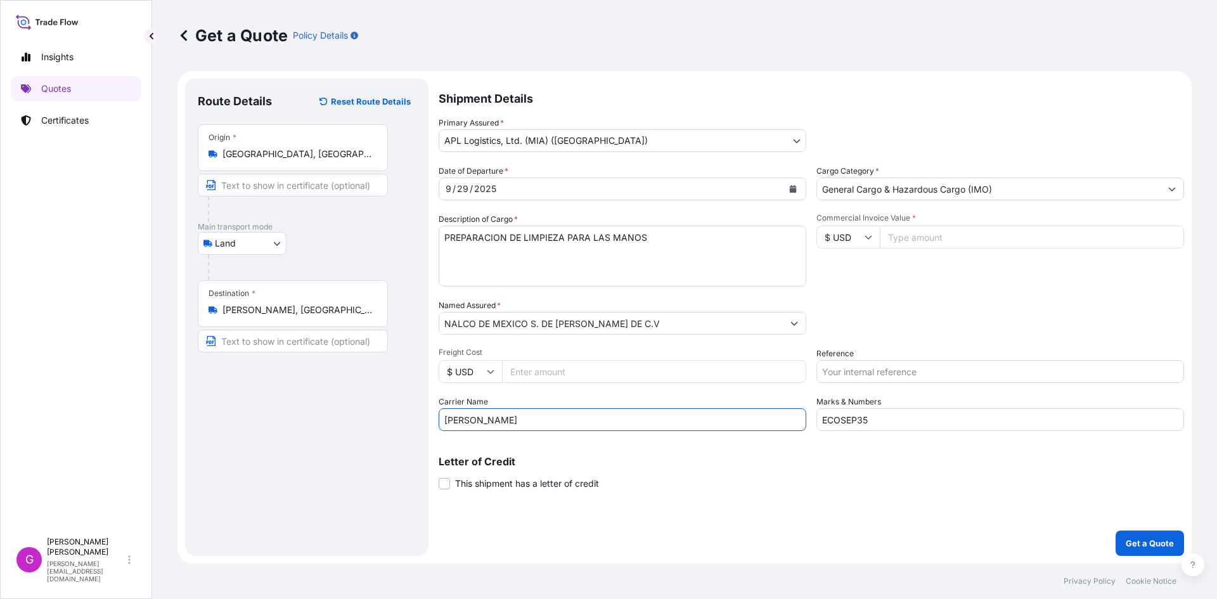
drag, startPoint x: 535, startPoint y: 420, endPoint x: 333, endPoint y: 411, distance: 202.3
click at [334, 411] on form "Route Details Reset Route Details Place of loading Road / [GEOGRAPHIC_DATA] / I…" at bounding box center [684, 317] width 1014 height 492
type input "TLH"
click at [930, 232] on input "Commercial Invoice Value *" at bounding box center [1032, 237] width 304 height 23
paste input "89010.71"
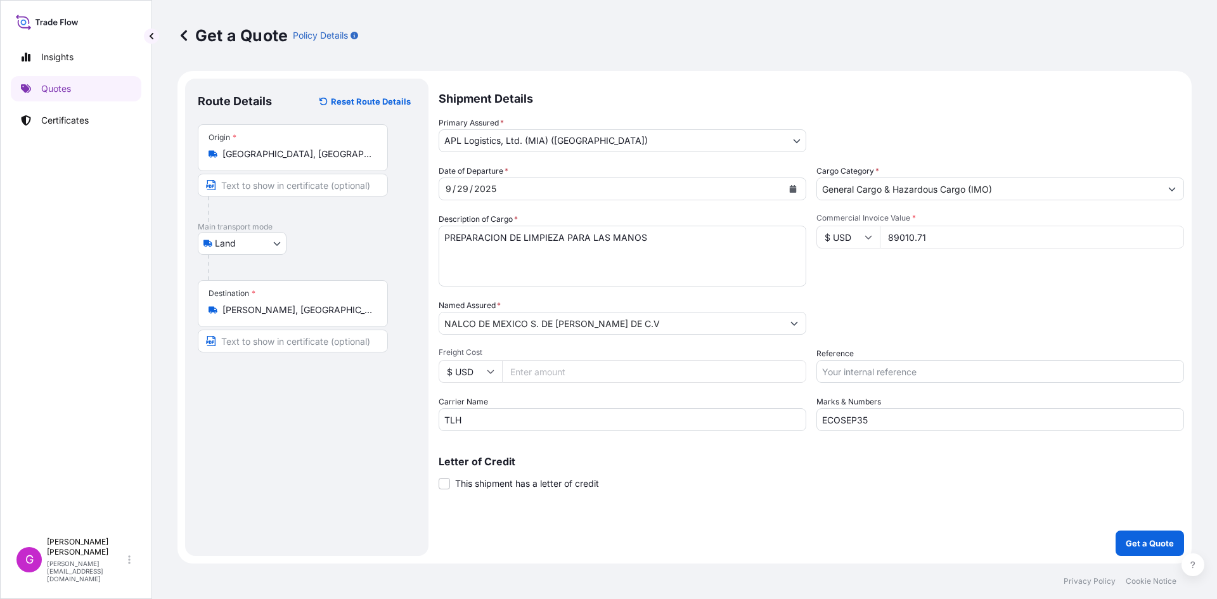
type input "89010.71"
click at [884, 373] on input "Reference" at bounding box center [1000, 371] width 368 height 23
paste input "25 80 3800 5003859"
type input "25 80 3800 5003859"
click at [549, 374] on input "Freight Cost" at bounding box center [654, 371] width 304 height 23
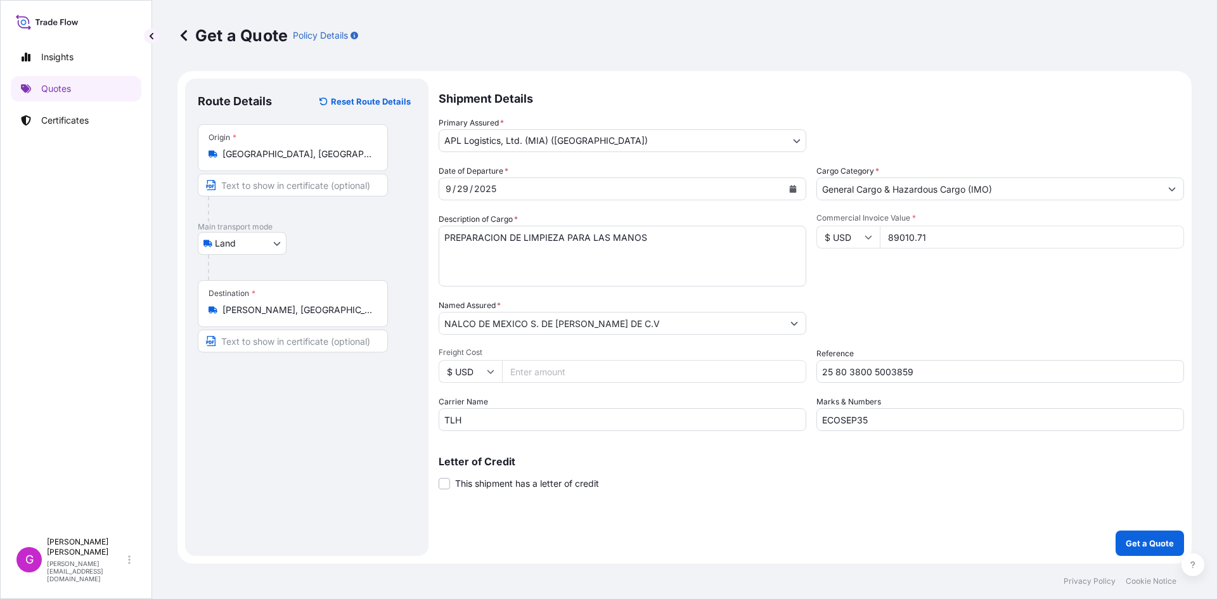
paste input "2268.63"
type input "2268.63"
click at [904, 229] on input "89010.71" at bounding box center [1032, 237] width 304 height 23
click at [529, 373] on input "2268.63" at bounding box center [654, 371] width 304 height 23
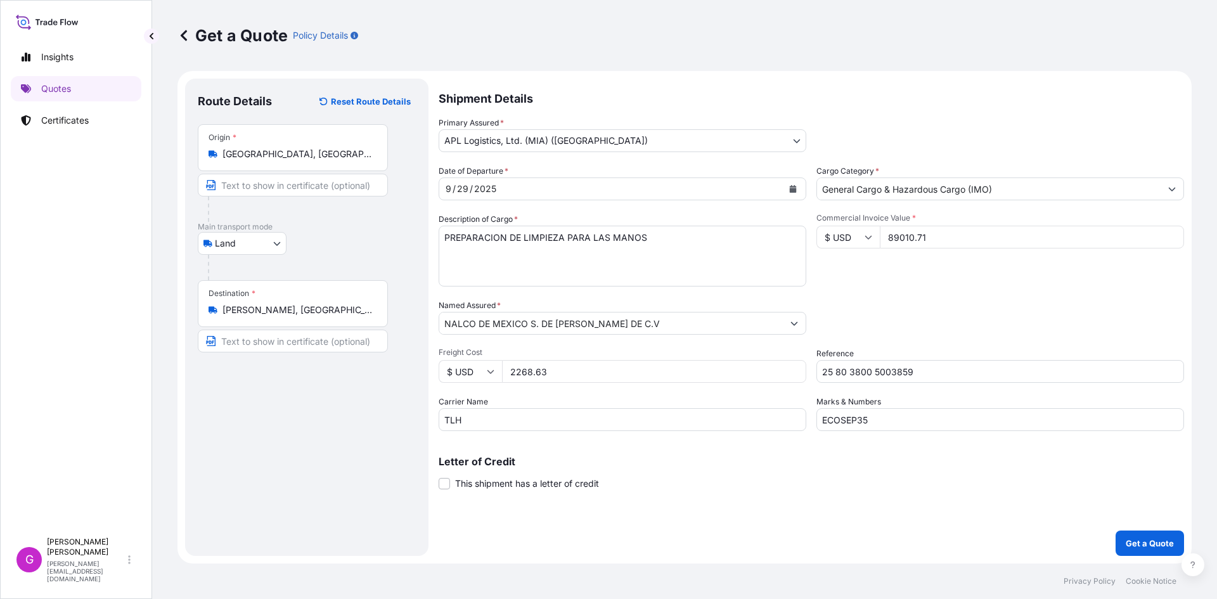
click at [529, 373] on input "2268.63" at bounding box center [654, 371] width 304 height 23
drag, startPoint x: 680, startPoint y: 250, endPoint x: 264, endPoint y: 226, distance: 416.4
click at [264, 226] on form "Route Details Reset Route Details Place of loading Road / [GEOGRAPHIC_DATA] / I…" at bounding box center [684, 317] width 1014 height 492
paste textarea "TOTE DE PLASTICO REFORZADO CON METAL"
paste textarea "CEDASO PARA FILTRO"
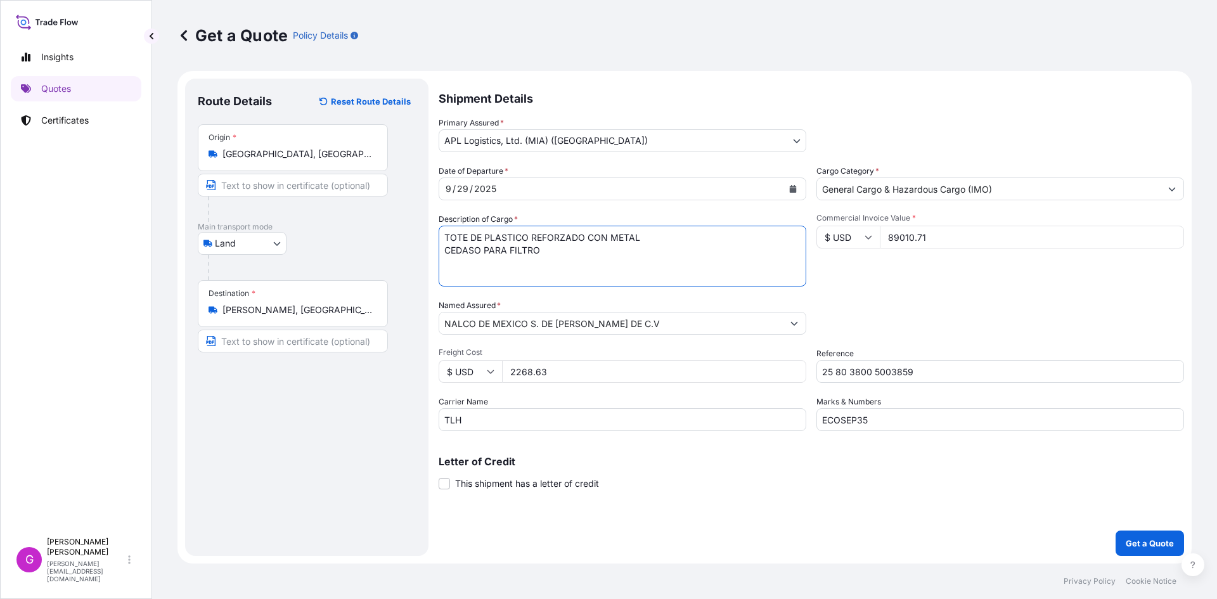
paste textarea "ACCESORIO DE TUBERIA"
paste textarea "MEDIDOR DE FLUJO"
paste textarea "SENSOR DE NIVEL"
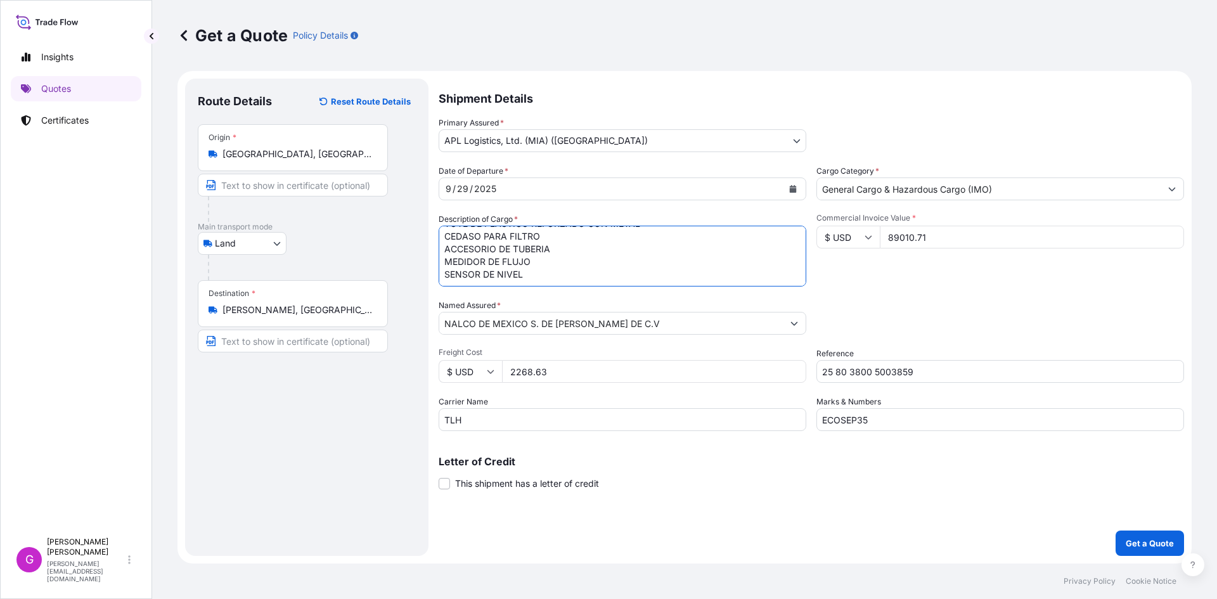
paste textarea "APRESTOS Y PRODUCTOS DE ACABADO DE LOS TIPOS UTILIZADOS EN LA INDUSTRIA DEL PAP…"
paste textarea "REACTIVOS"
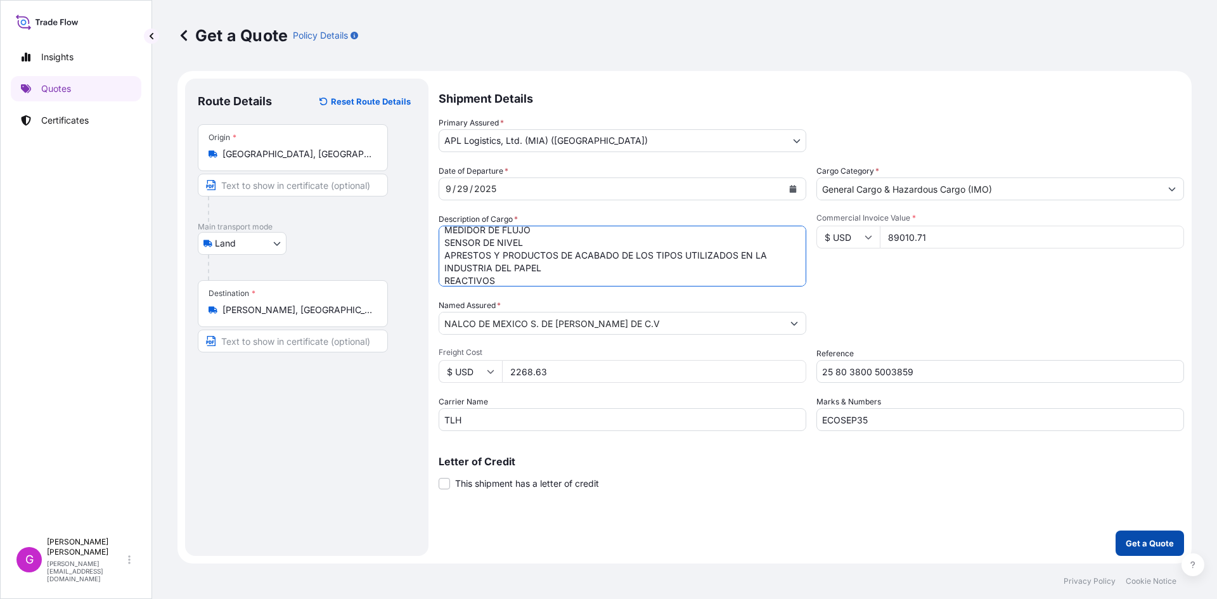
type textarea "TOTE DE PLASTICO REFORZADO CON METAL CEDASO PARA FILTRO ACCESORIO DE TUBERIA ME…"
click at [1136, 534] on button "Get a Quote" at bounding box center [1149, 542] width 68 height 25
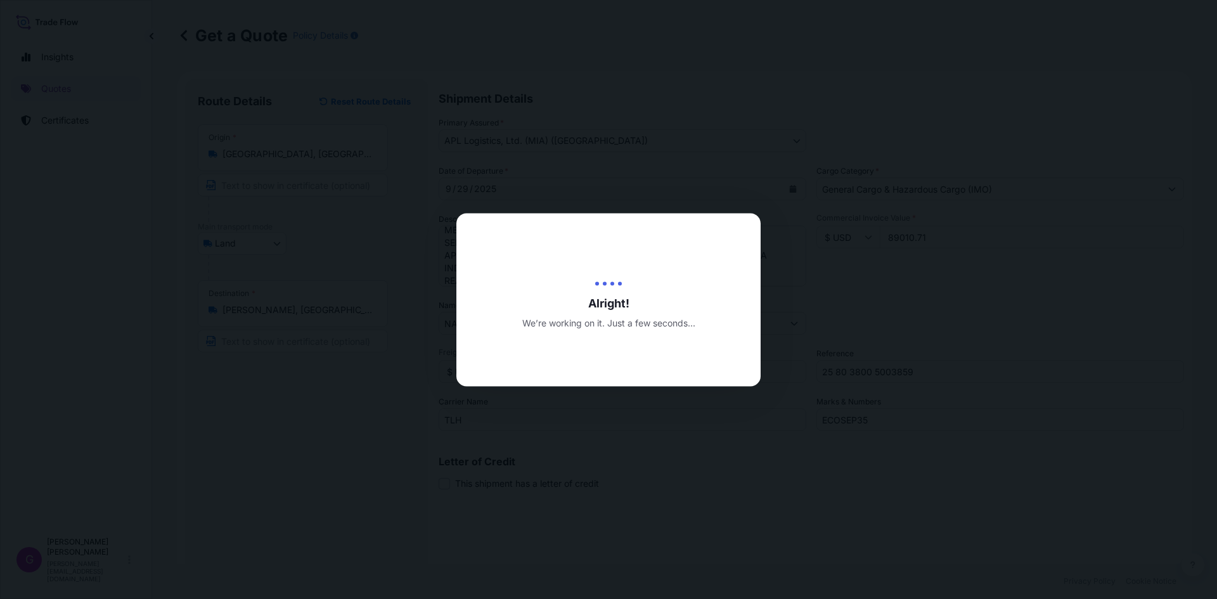
type input "[DATE]"
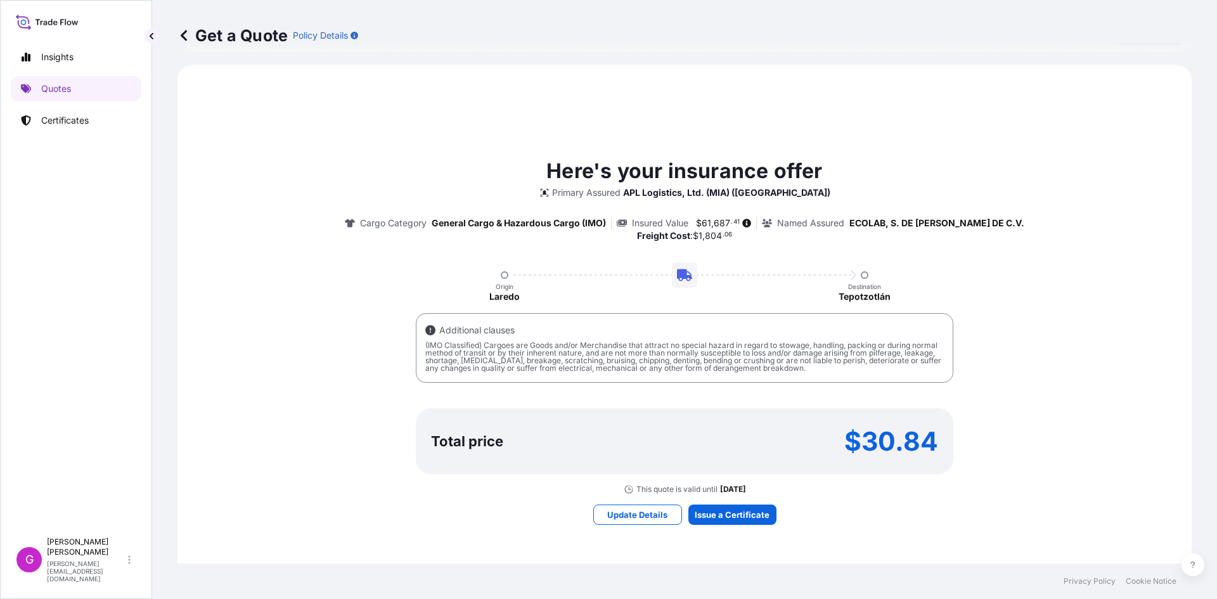
scroll to position [584, 0]
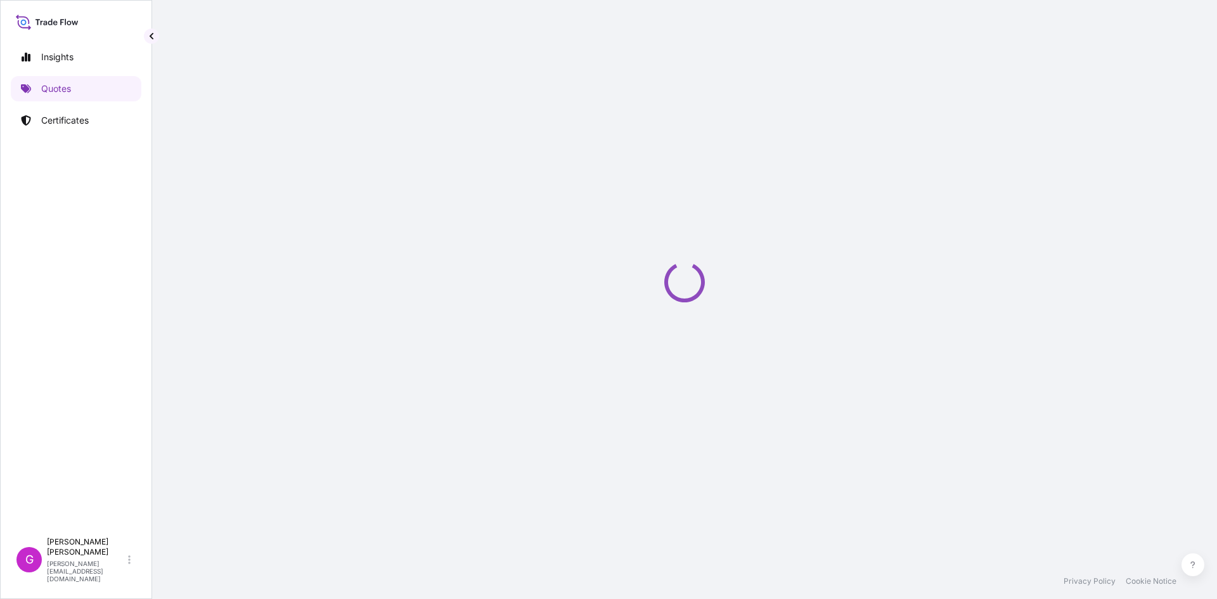
select select "Land"
select select "31870"
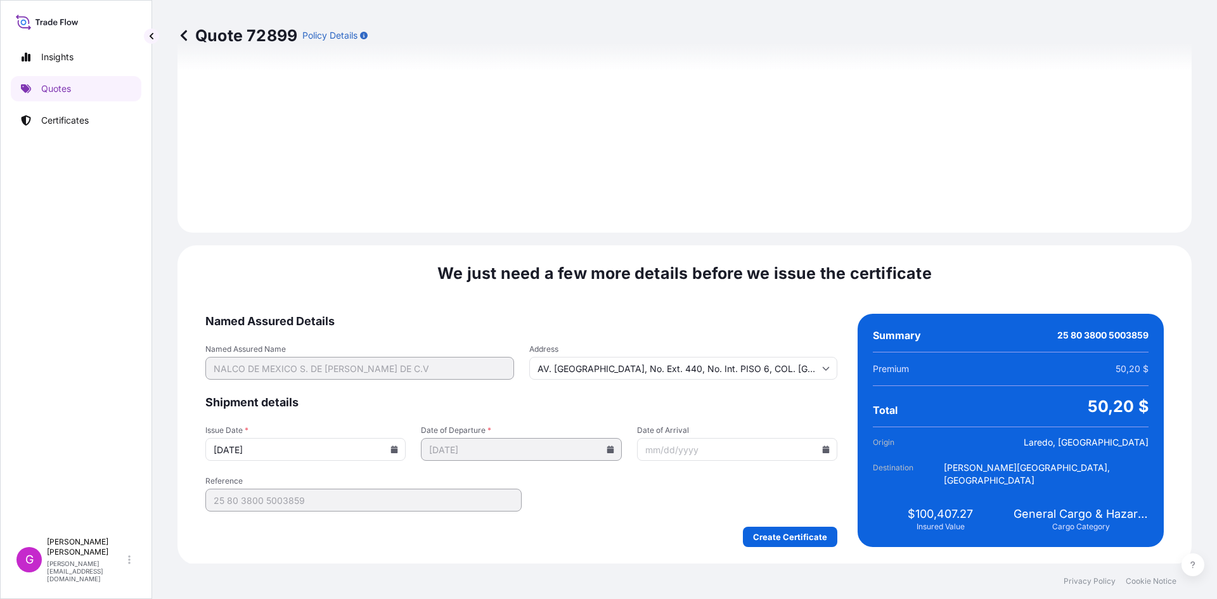
scroll to position [1513, 0]
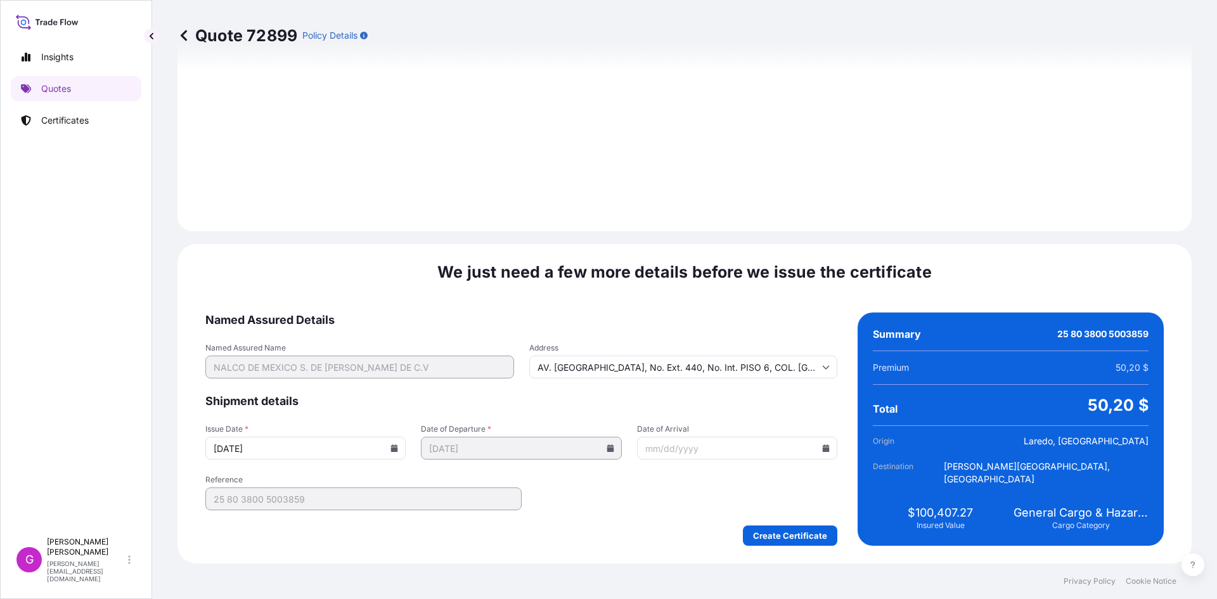
click at [822, 444] on icon at bounding box center [826, 448] width 8 height 8
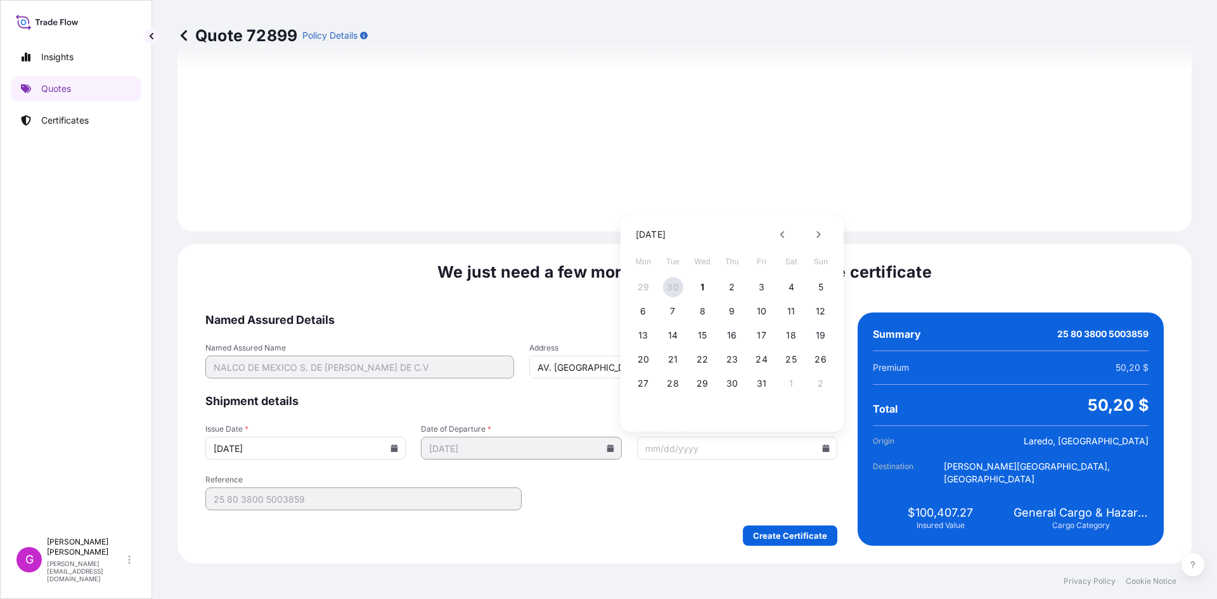
click at [676, 290] on button "30" at bounding box center [673, 287] width 20 height 20
type input "[DATE]"
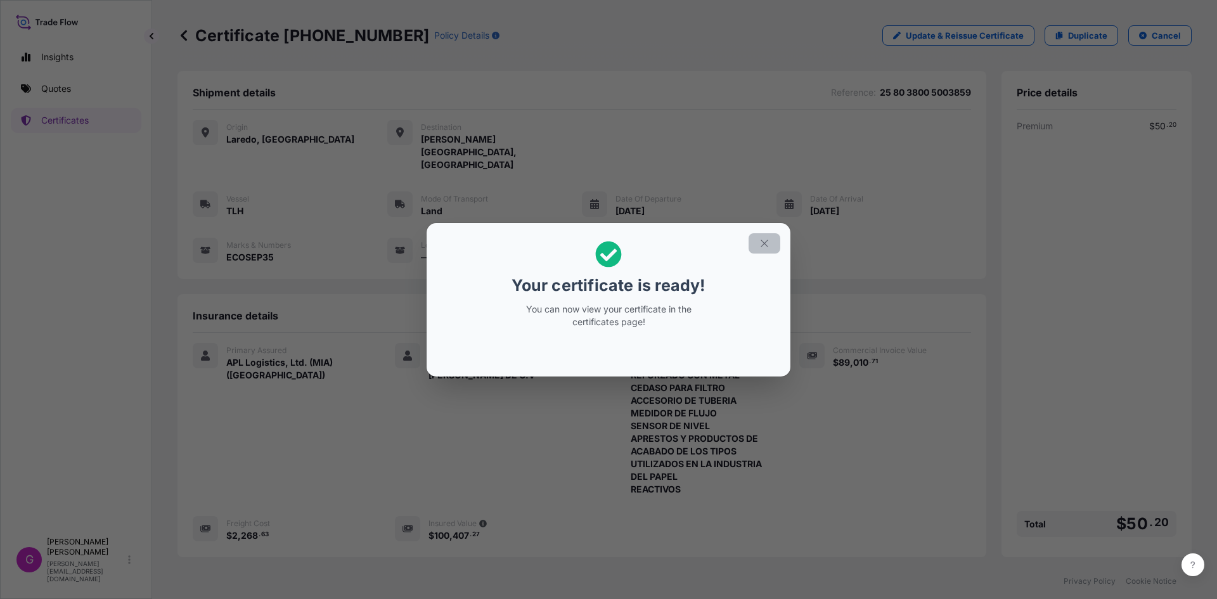
click at [769, 242] on icon "button" at bounding box center [764, 243] width 11 height 11
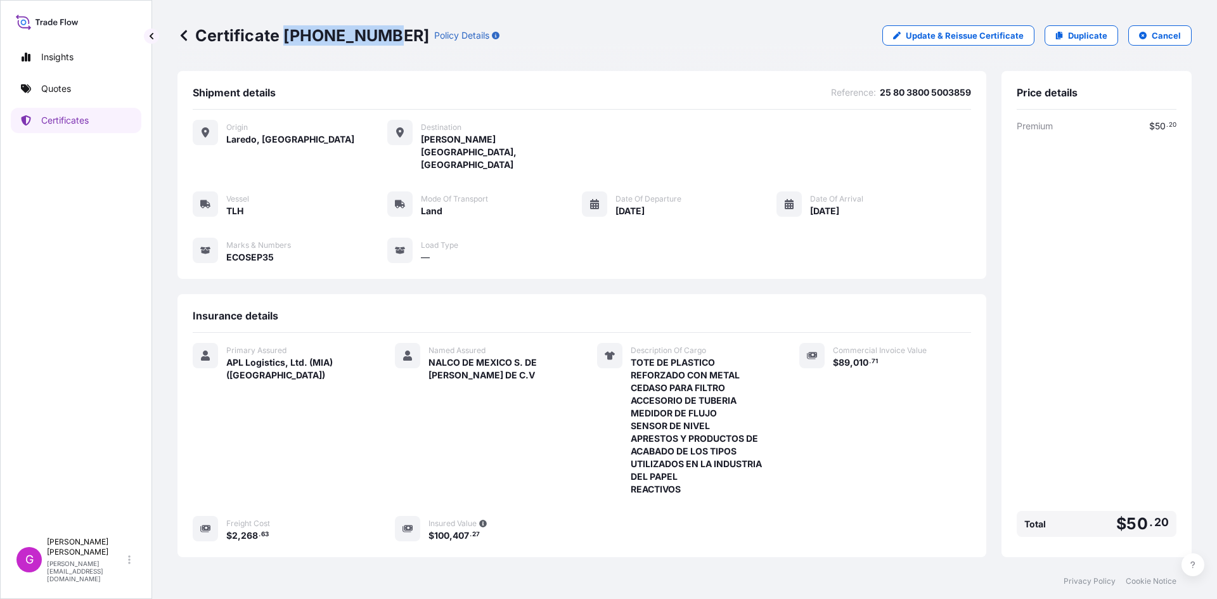
drag, startPoint x: 382, startPoint y: 34, endPoint x: 285, endPoint y: 38, distance: 97.0
click at [285, 38] on p "Certificate [PHONE_NUMBER]" at bounding box center [303, 35] width 252 height 20
copy p "[PHONE_NUMBER]"
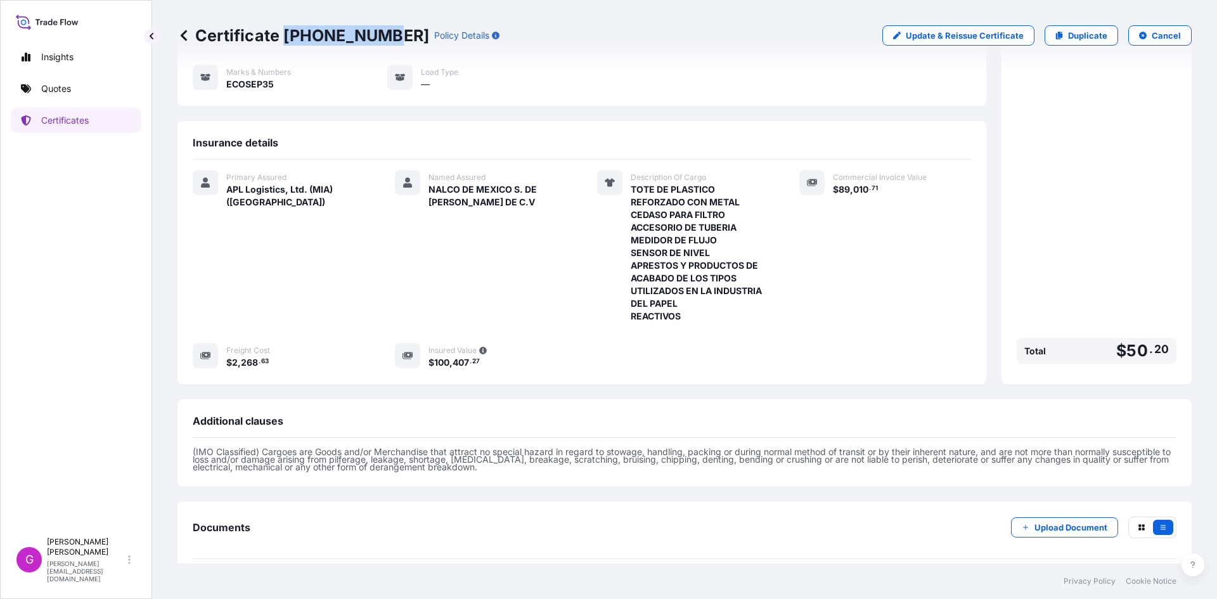
scroll to position [204, 0]
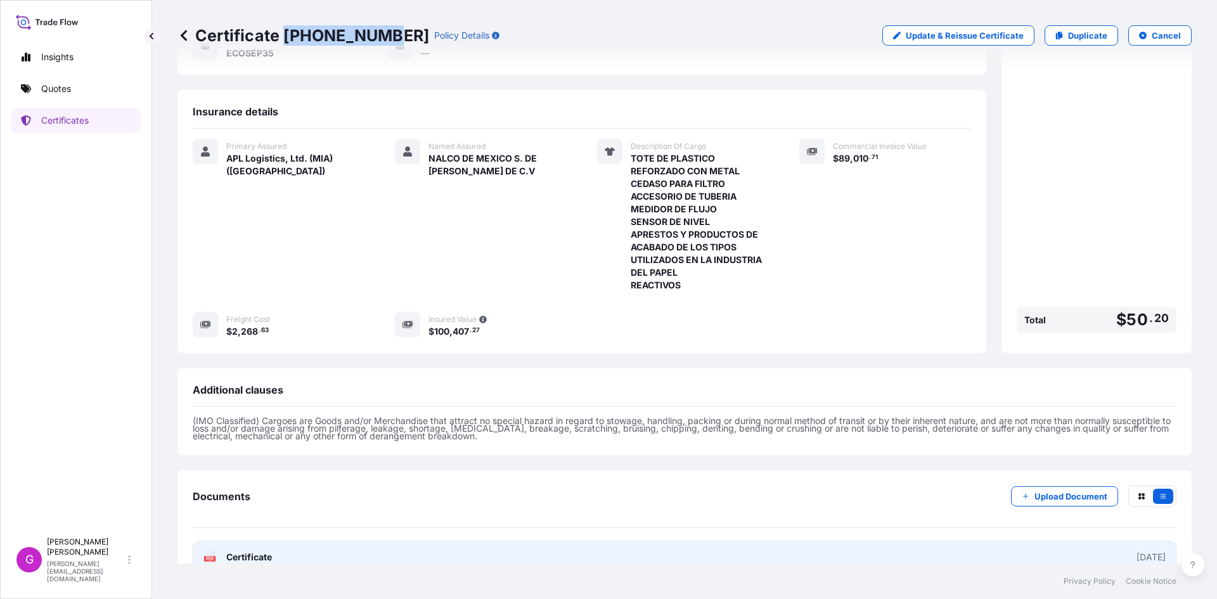
click at [263, 541] on link "PDF Certificate [DATE]" at bounding box center [685, 557] width 984 height 33
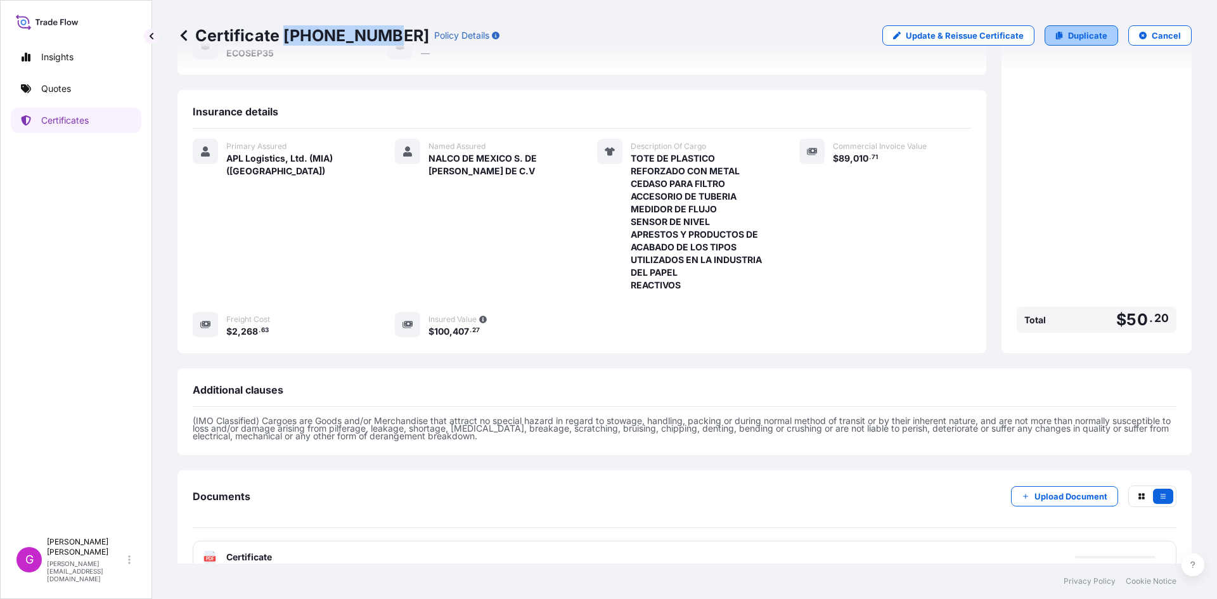
click at [1077, 42] on link "Duplicate" at bounding box center [1081, 35] width 74 height 20
select select "Land"
select select "31870"
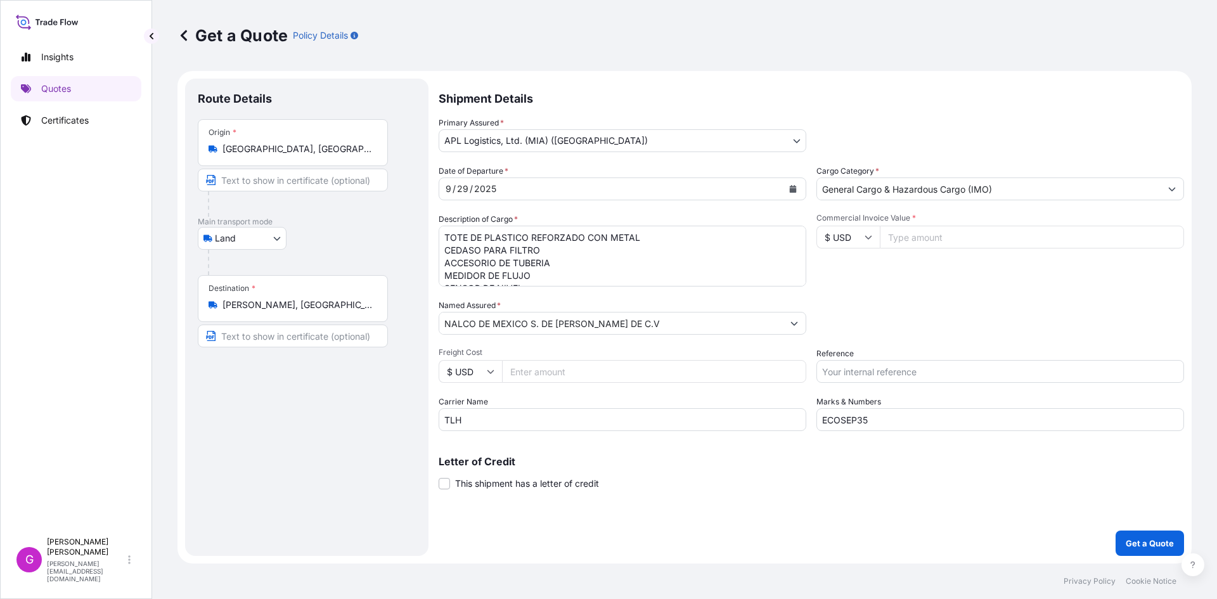
click at [265, 156] on div "Origin * [GEOGRAPHIC_DATA], [GEOGRAPHIC_DATA], [GEOGRAPHIC_DATA]" at bounding box center [293, 142] width 190 height 47
click at [265, 155] on input "[GEOGRAPHIC_DATA], [GEOGRAPHIC_DATA], [GEOGRAPHIC_DATA]" at bounding box center [297, 149] width 150 height 13
click at [265, 156] on div "Origin * [GEOGRAPHIC_DATA], [GEOGRAPHIC_DATA], [GEOGRAPHIC_DATA]" at bounding box center [293, 142] width 190 height 47
click at [265, 155] on input "[GEOGRAPHIC_DATA], [GEOGRAPHIC_DATA], [GEOGRAPHIC_DATA]" at bounding box center [297, 149] width 150 height 13
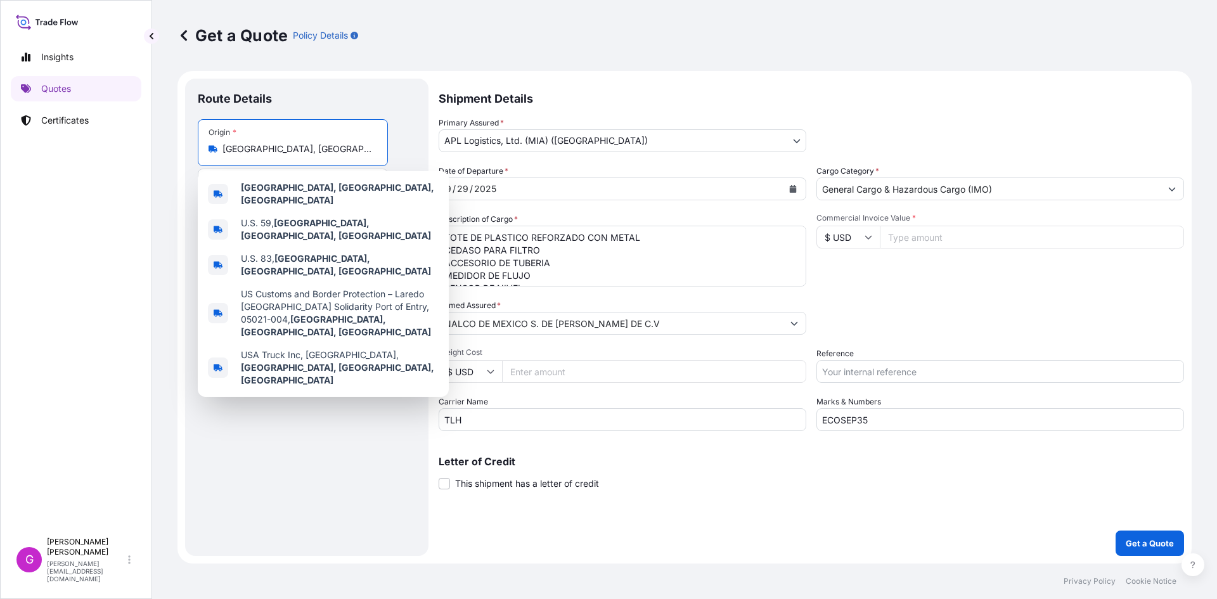
click at [263, 153] on input "[GEOGRAPHIC_DATA], [GEOGRAPHIC_DATA], [GEOGRAPHIC_DATA]" at bounding box center [297, 149] width 150 height 13
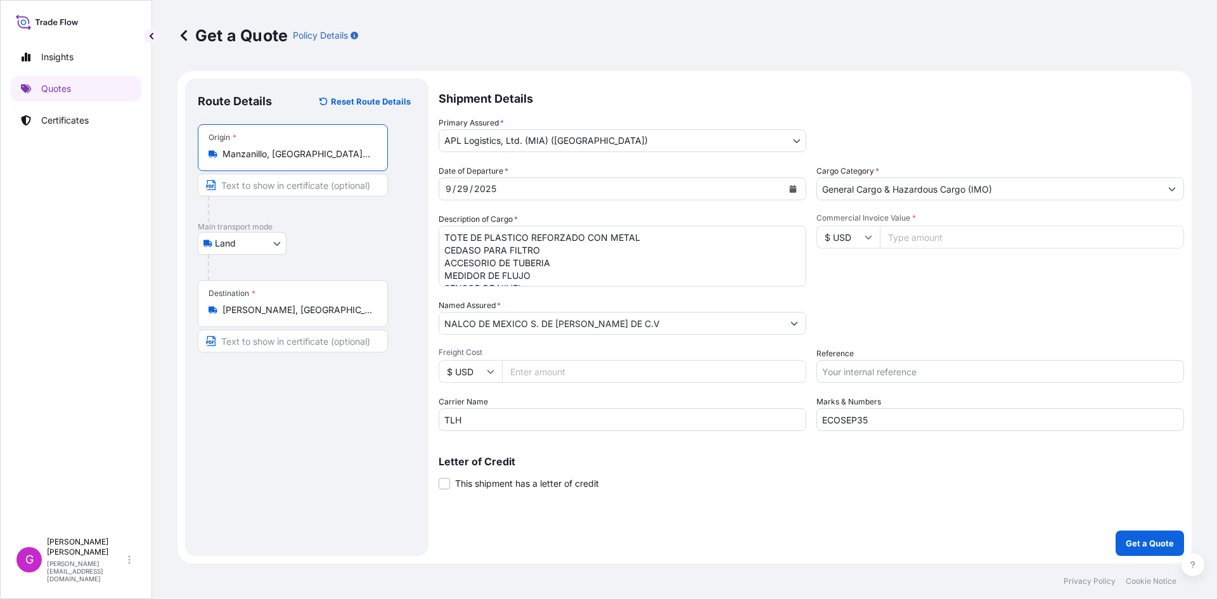
type input "Manzanillo, [GEOGRAPHIC_DATA], [GEOGRAPHIC_DATA]"
click at [297, 312] on input "[PERSON_NAME], [GEOGRAPHIC_DATA], [GEOGRAPHIC_DATA]" at bounding box center [297, 310] width 150 height 13
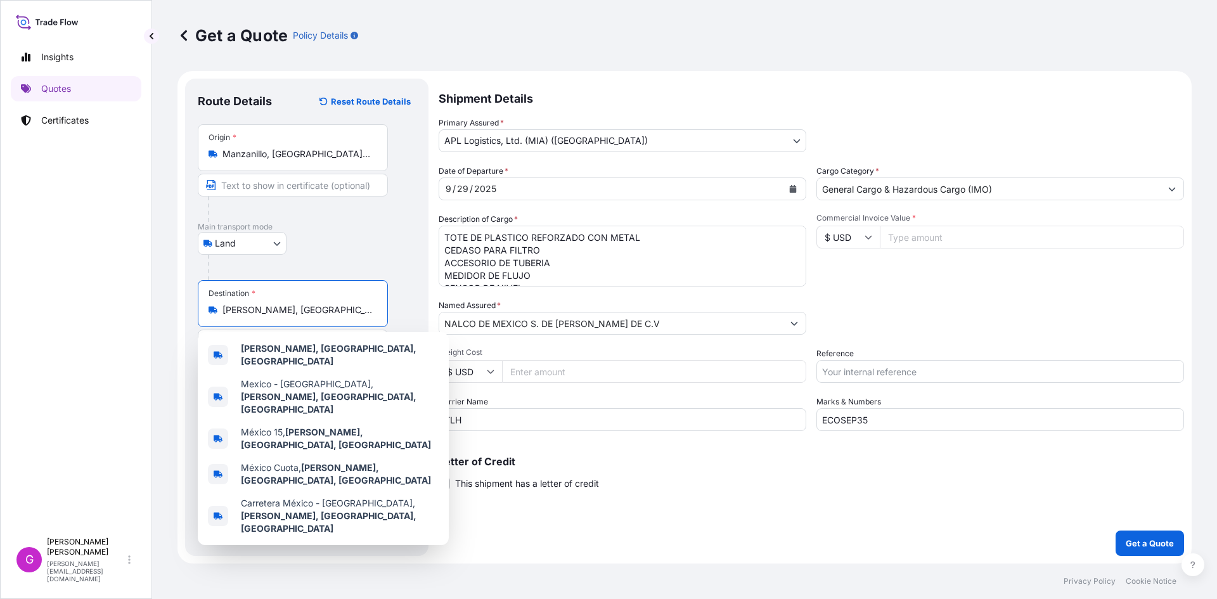
click at [297, 312] on input "[PERSON_NAME], [GEOGRAPHIC_DATA], [GEOGRAPHIC_DATA]" at bounding box center [297, 310] width 150 height 13
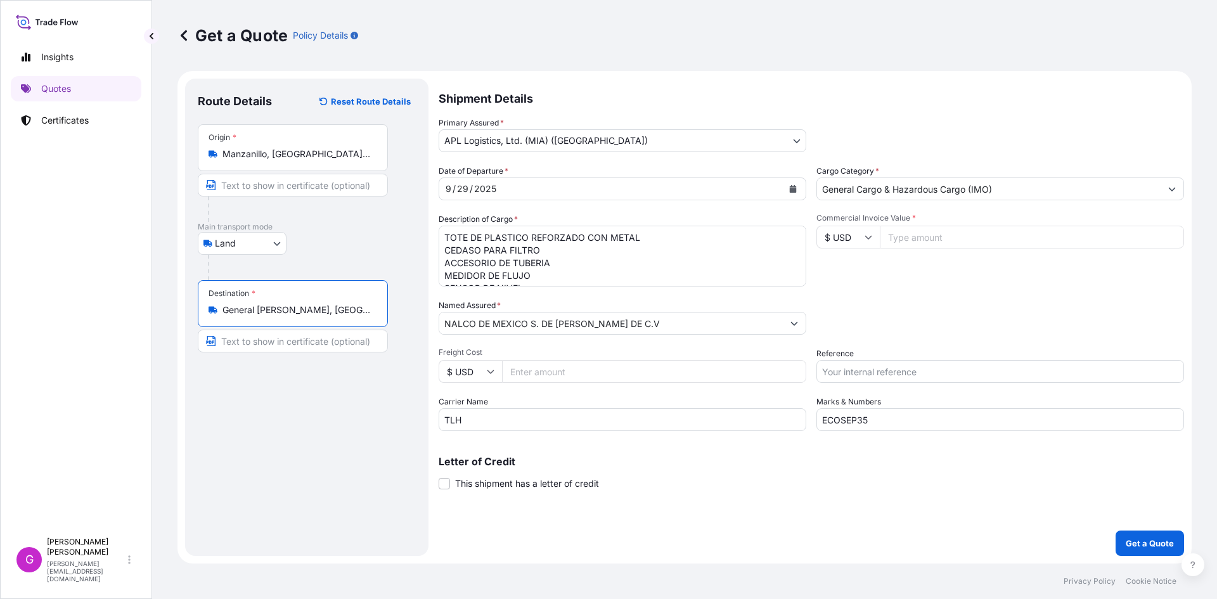
type input "General [PERSON_NAME], [GEOGRAPHIC_DATA][PERSON_NAME], [GEOGRAPHIC_DATA]"
drag, startPoint x: 501, startPoint y: 421, endPoint x: 357, endPoint y: 422, distance: 143.2
click at [357, 422] on form "Route Details Reset Route Details Place of loading Road / [GEOGRAPHIC_DATA] / I…" at bounding box center [684, 317] width 1014 height 492
type input "CTP"
drag, startPoint x: 888, startPoint y: 424, endPoint x: 747, endPoint y: 414, distance: 141.6
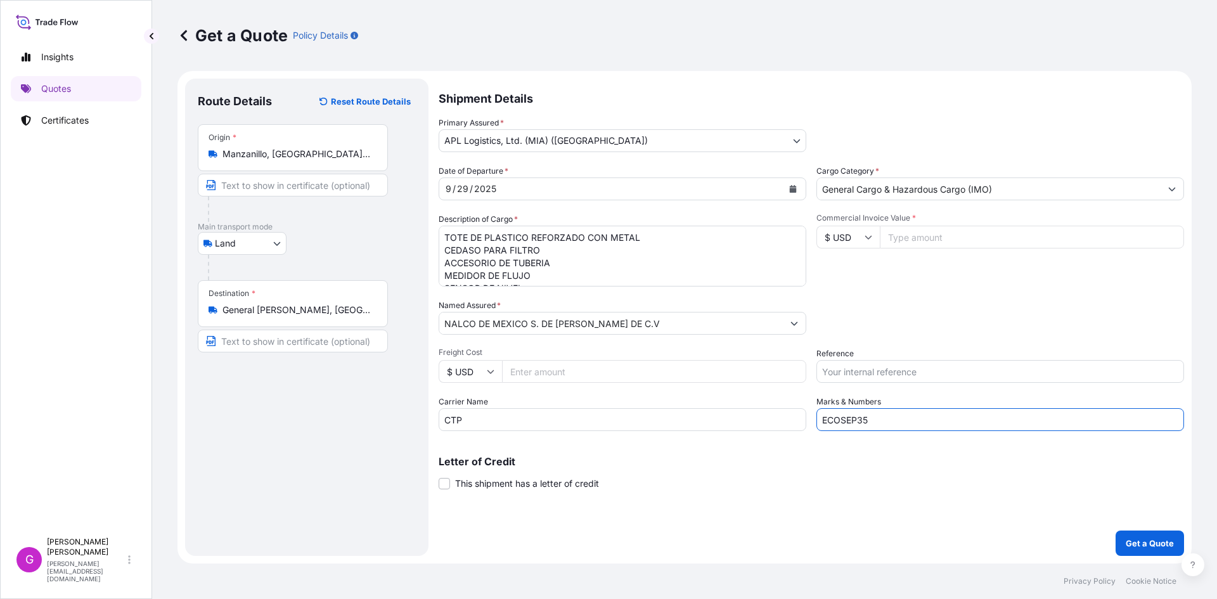
click at [747, 414] on div "Date of Departure * [DATE] Cargo Category * General Cargo & Hazardous Cargo (IM…" at bounding box center [811, 298] width 745 height 266
paste input "[DATE]"
type input "ECOOCT01"
click at [921, 236] on input "Commercial Invoice Value *" at bounding box center [1032, 237] width 304 height 23
paste input "14280.00"
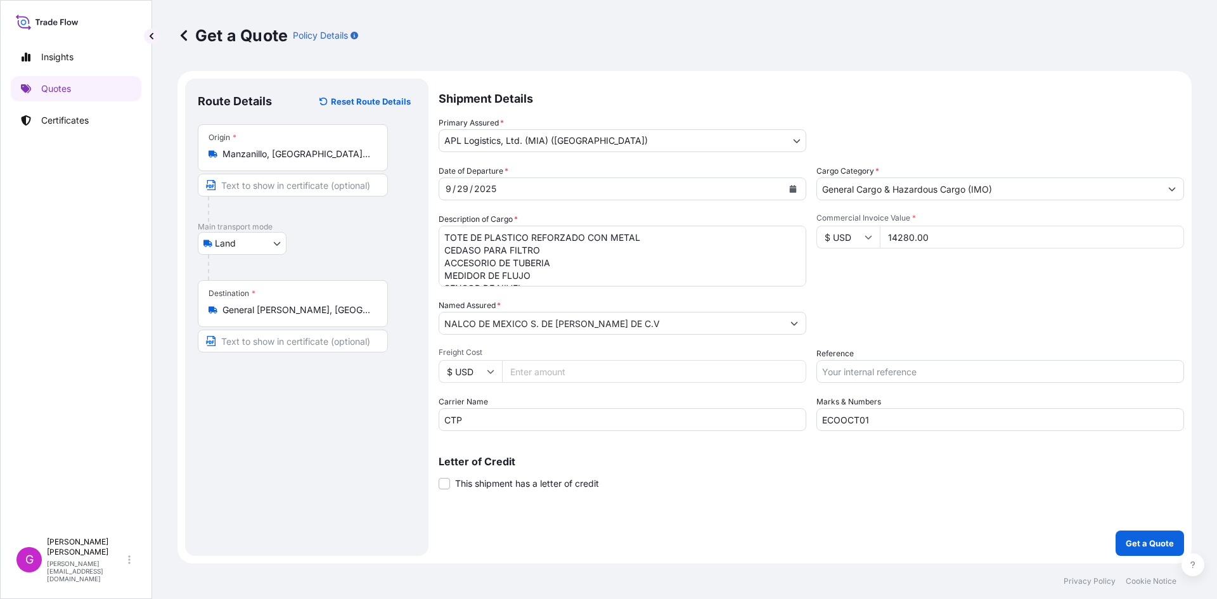
type input "14280.00"
click at [789, 182] on button "Calendar" at bounding box center [793, 189] width 20 height 20
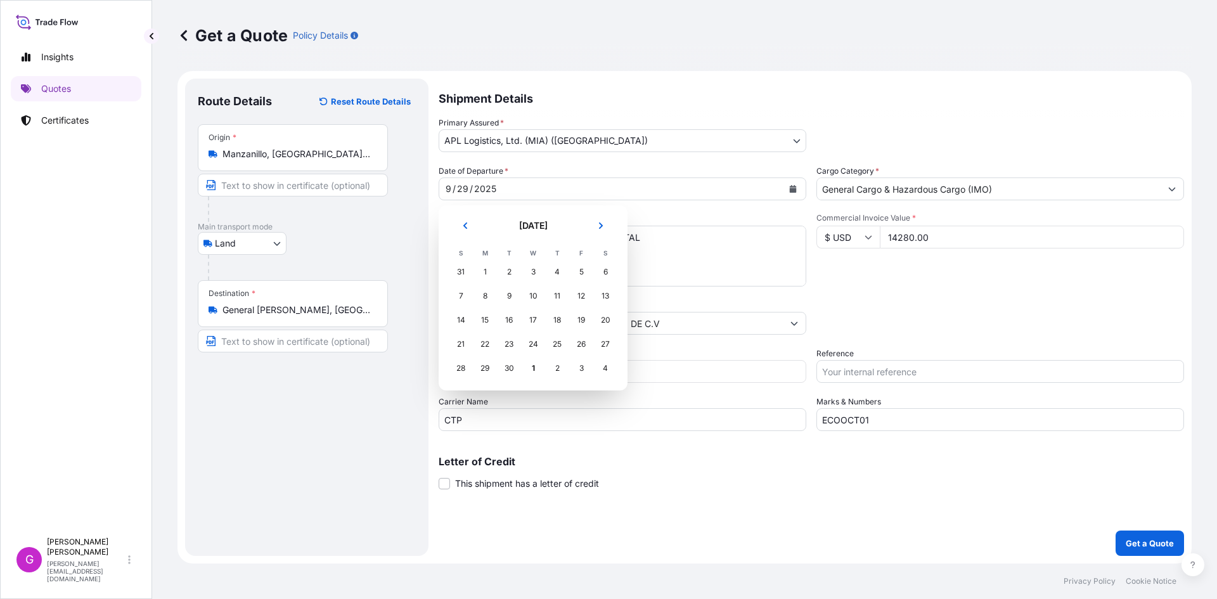
click at [533, 369] on div "1" at bounding box center [533, 368] width 23 height 23
click at [533, 366] on div "1" at bounding box center [533, 368] width 23 height 23
click at [532, 368] on div "1" at bounding box center [533, 368] width 23 height 23
click at [605, 223] on button "Next" at bounding box center [601, 225] width 28 height 20
click at [534, 274] on div "1" at bounding box center [533, 271] width 23 height 23
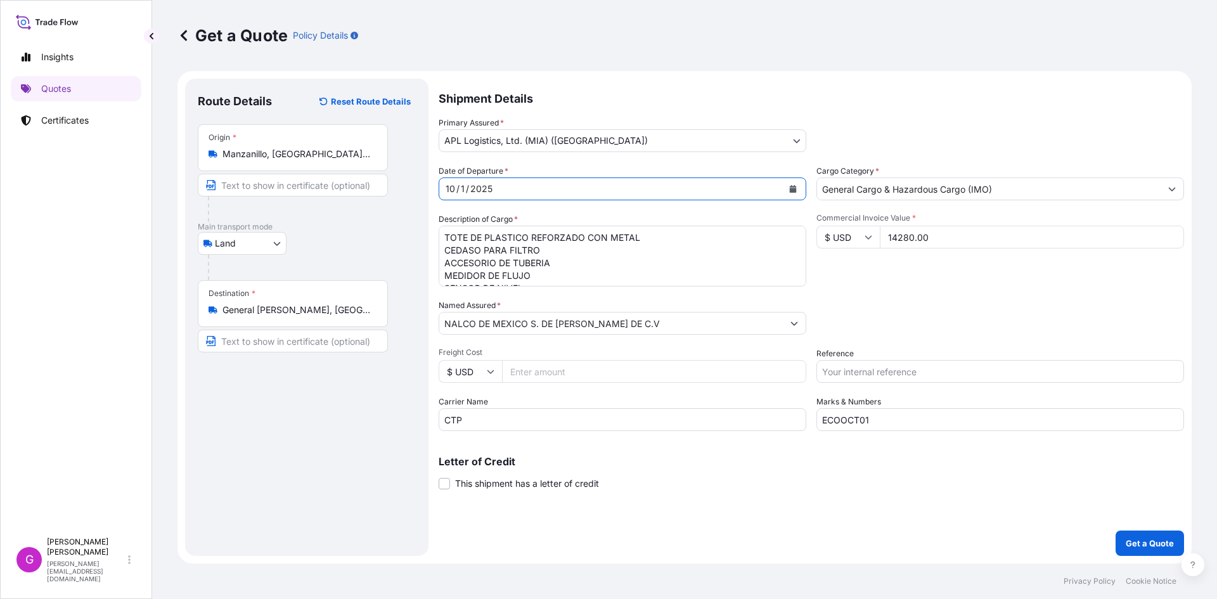
click at [591, 323] on input "NALCO DE MEXICO S. DE [PERSON_NAME] DE C.V" at bounding box center [610, 323] width 343 height 23
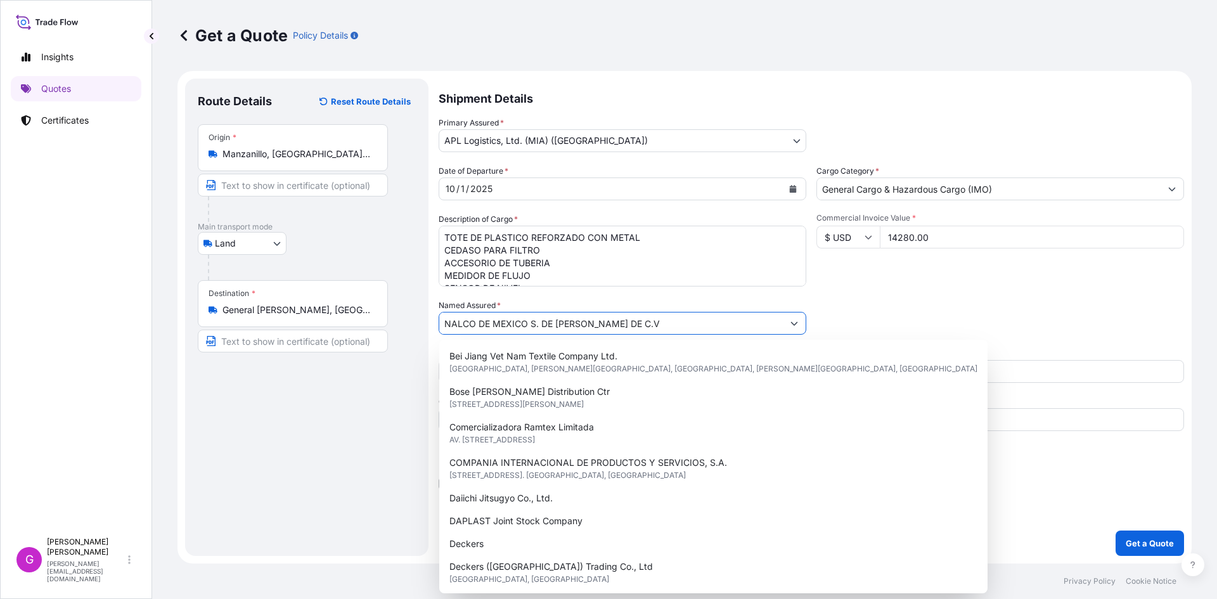
click at [591, 323] on input "NALCO DE MEXICO S. DE [PERSON_NAME] DE C.V" at bounding box center [610, 323] width 343 height 23
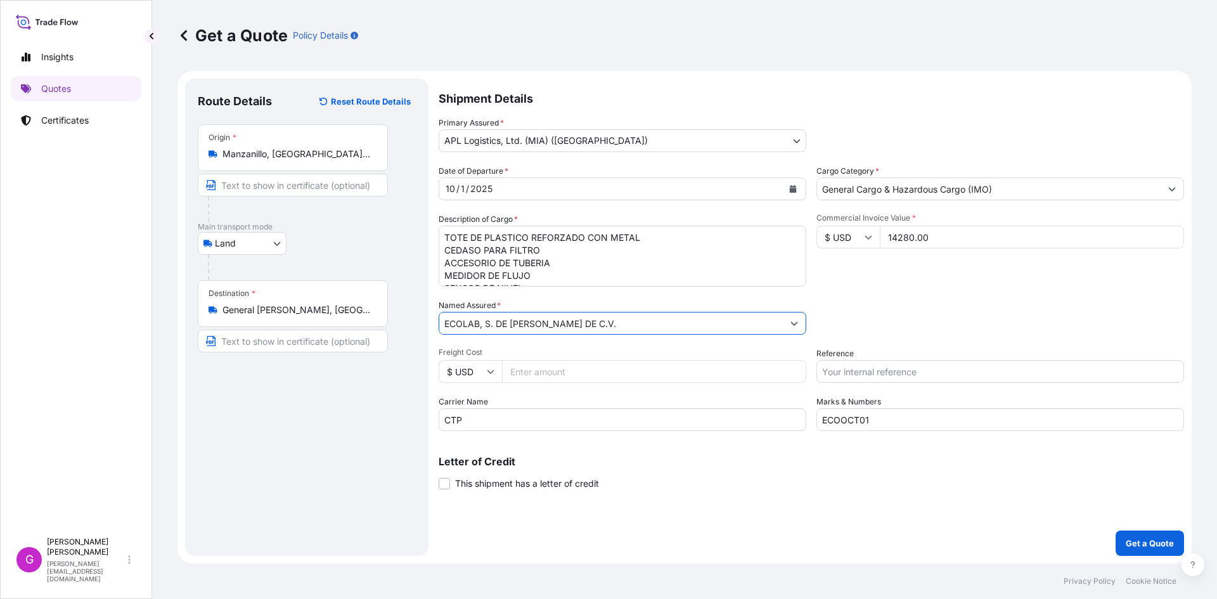
type input "ECOLAB, S. DE [PERSON_NAME] DE C.V."
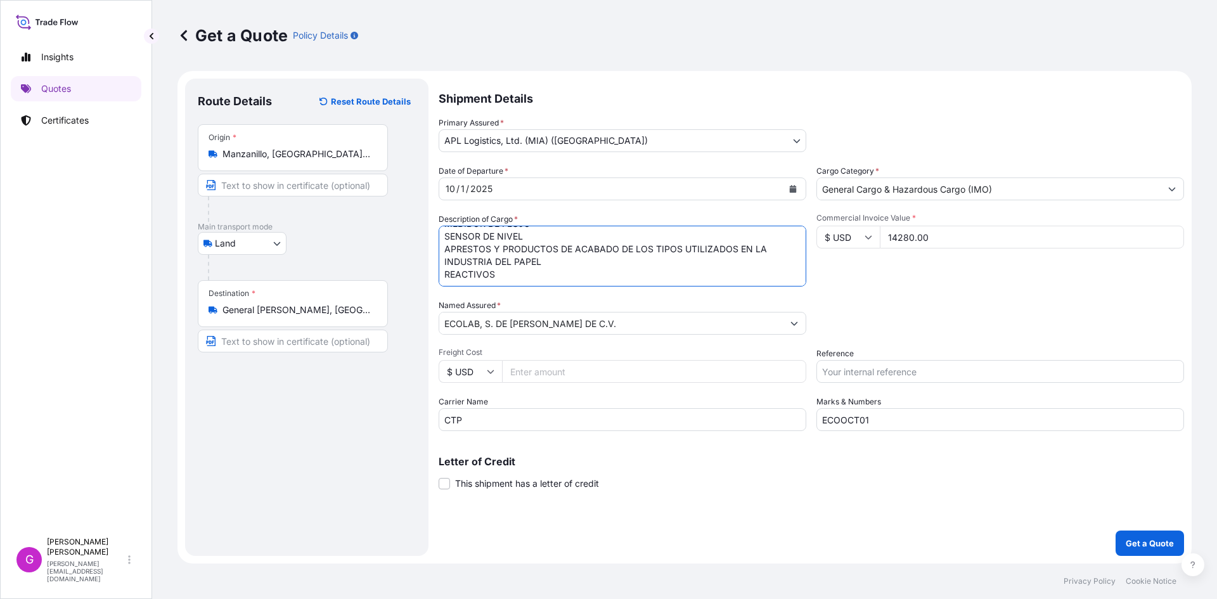
drag, startPoint x: 445, startPoint y: 235, endPoint x: 959, endPoint y: 385, distance: 534.6
click at [959, 385] on div "Date of Departure * [DATE] Cargo Category * General Cargo & Hazardous Cargo (IM…" at bounding box center [811, 298] width 745 height 266
click at [973, 372] on input "Reference" at bounding box center [1000, 371] width 368 height 23
paste input "25 16 3737 5003598"
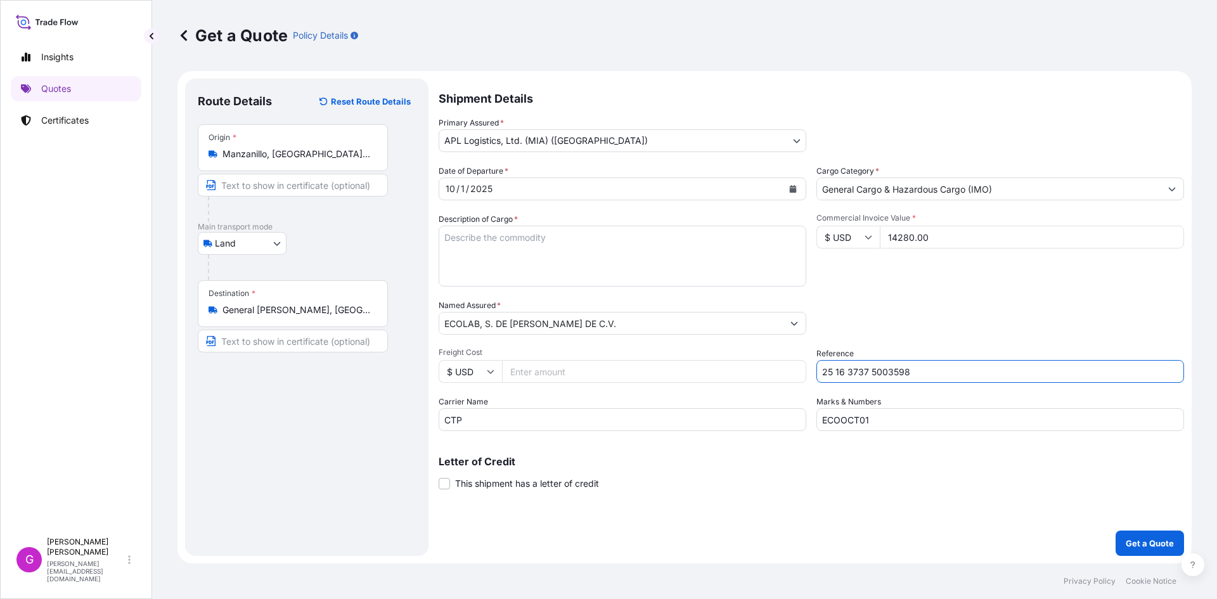
type input "25 16 3737 5003598"
click at [535, 260] on textarea "TOTE DE PLASTICO REFORZADO CON METAL CEDASO PARA FILTRO ACCESORIO DE TUBERIA ME…" at bounding box center [623, 256] width 368 height 61
paste textarea "MICOLIN SCS40 (CUMENO SULFONATO DE SODIO)"
type textarea "MICOLIN SCS40 (CUMENO SULFONATO DE SODIO)"
click at [601, 372] on input "Freight Cost" at bounding box center [654, 371] width 304 height 23
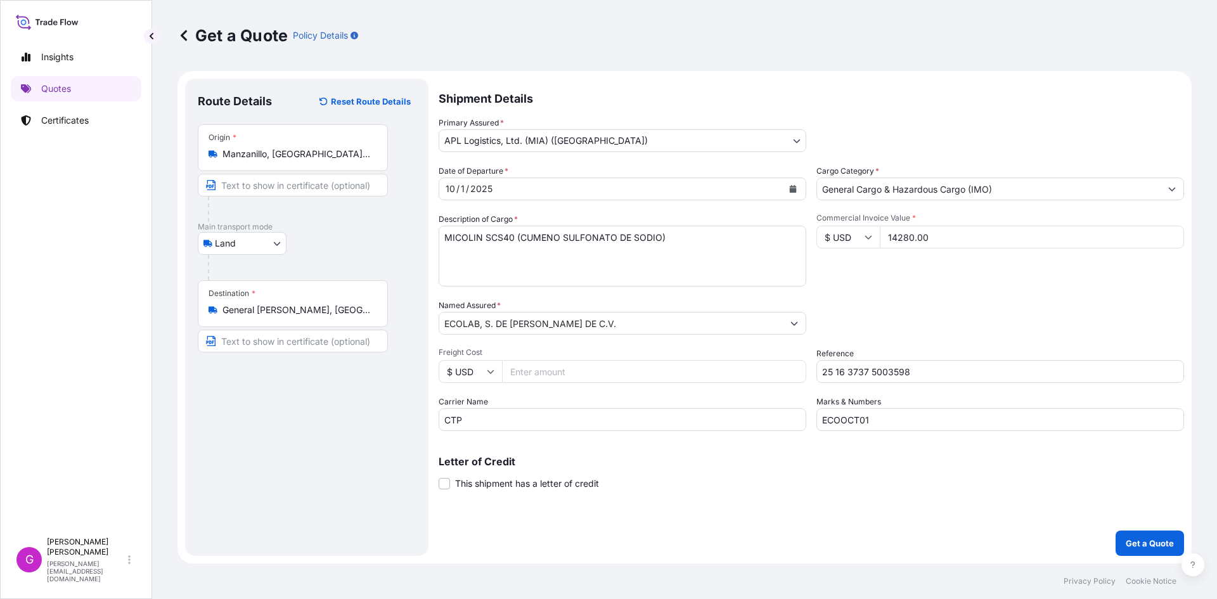
paste input "4088.44"
type input "4088.44"
click at [1143, 544] on p "Get a Quote" at bounding box center [1149, 543] width 48 height 13
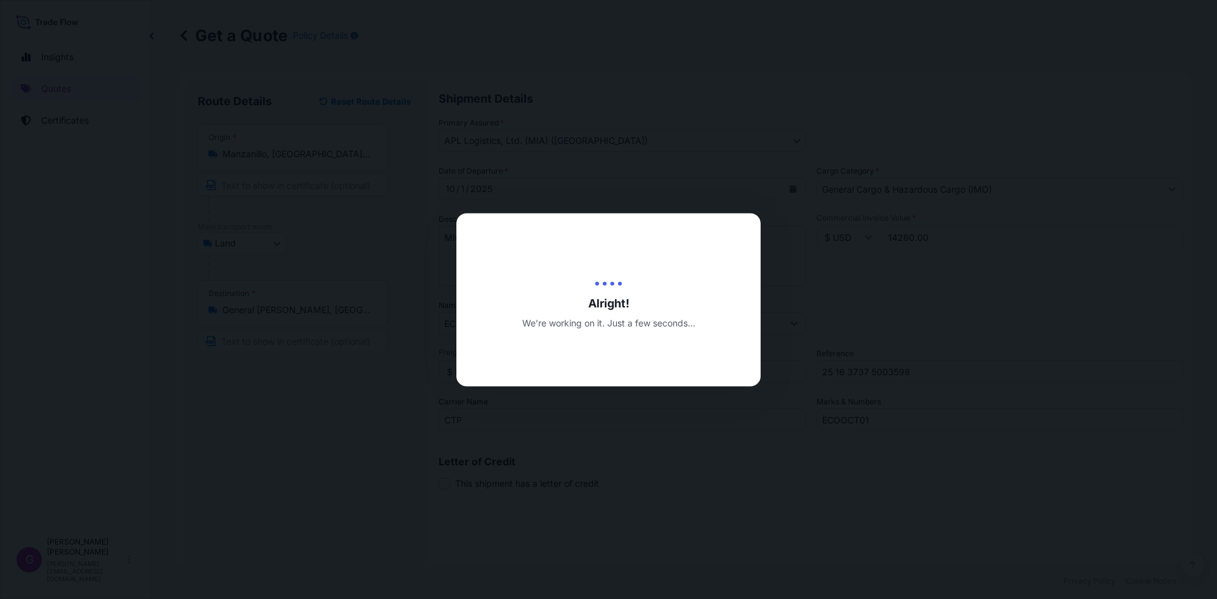
type input "[DATE]"
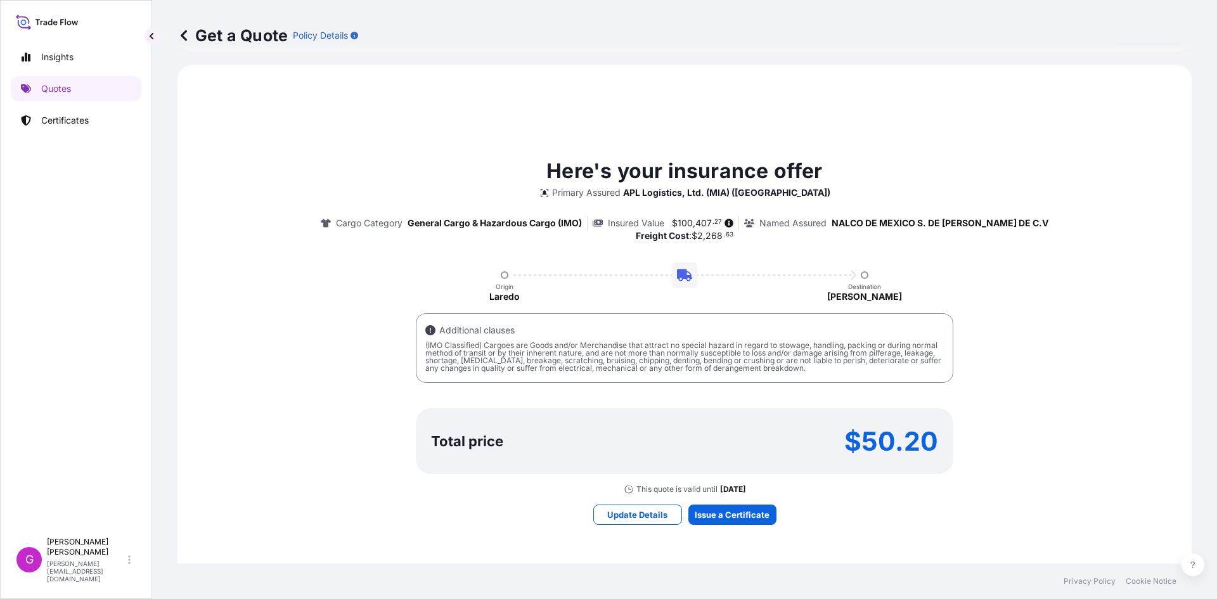
scroll to position [584, 0]
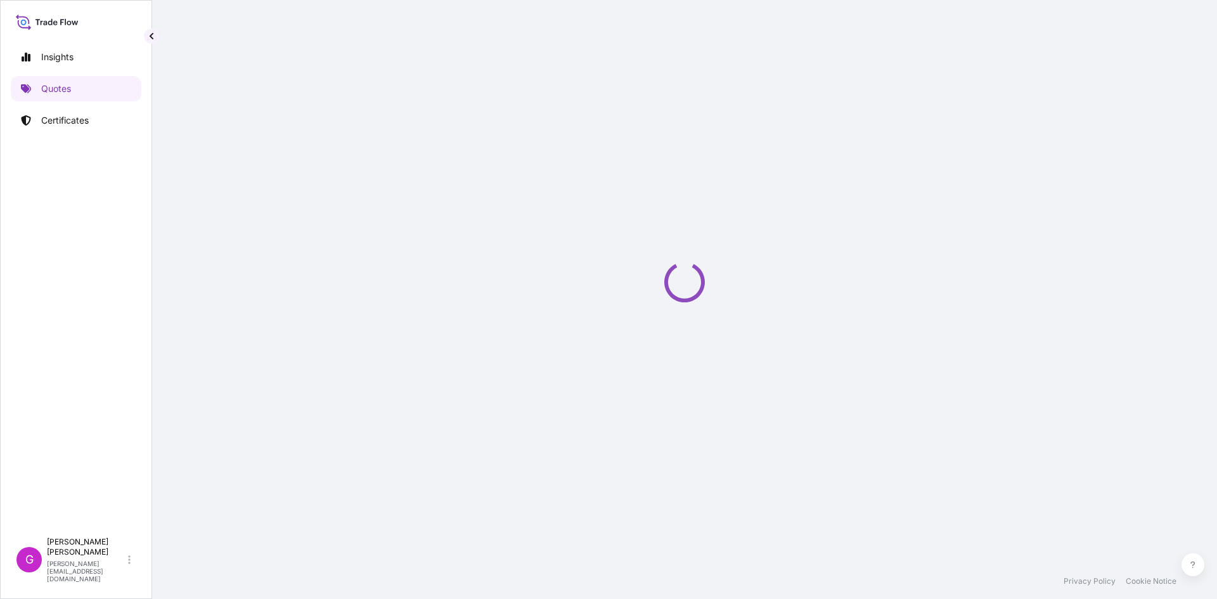
select select "Land"
select select "31870"
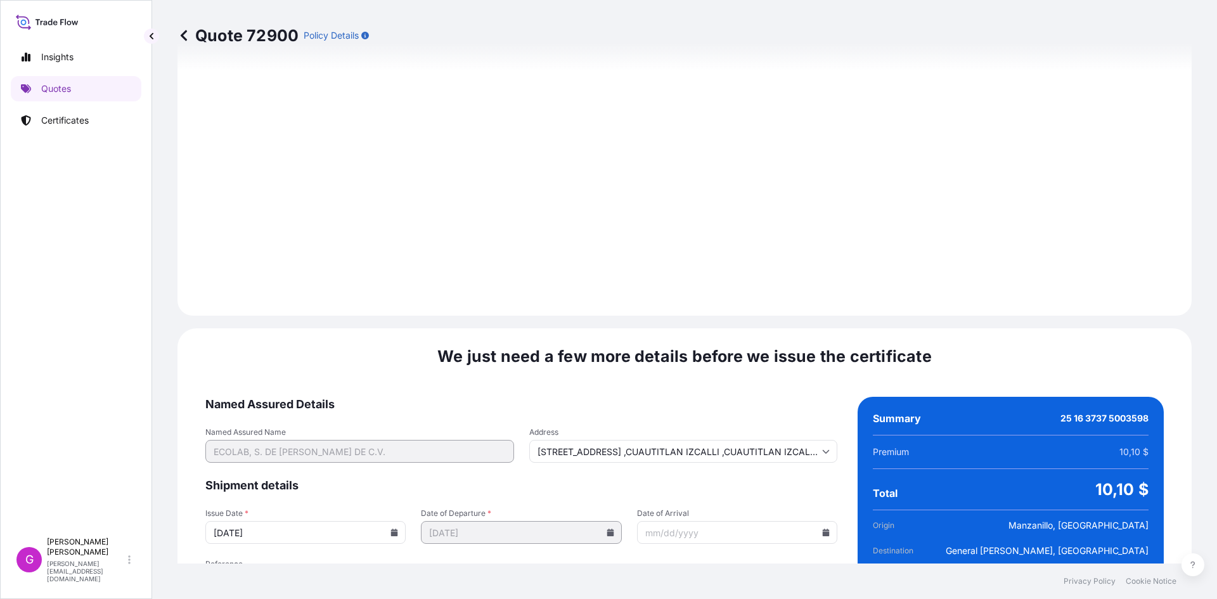
scroll to position [1513, 0]
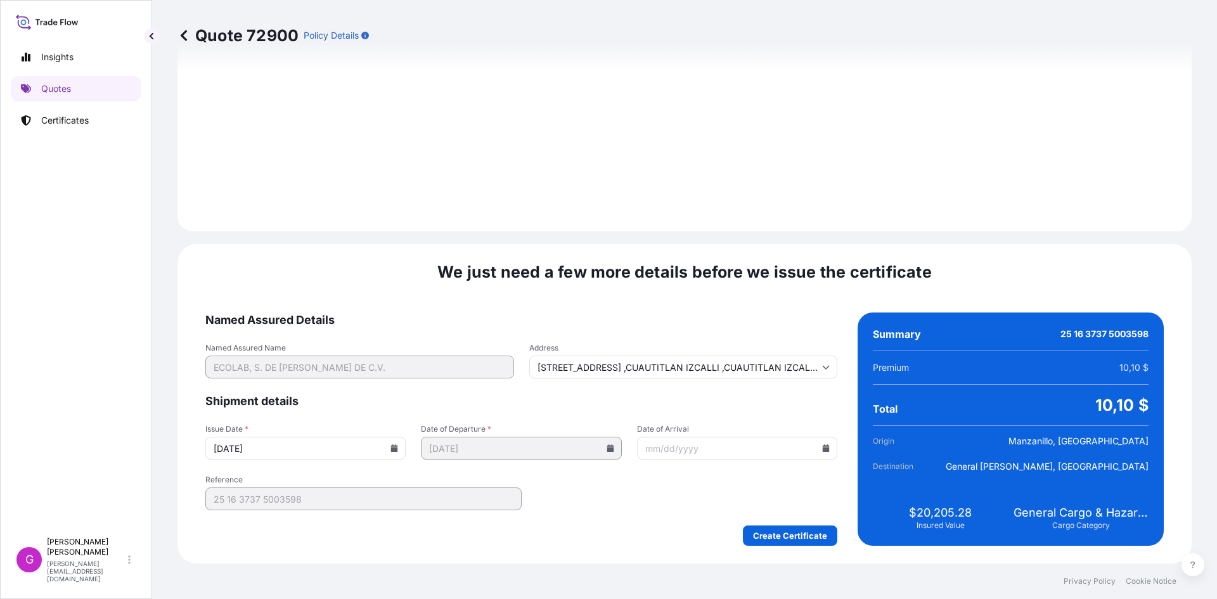
click at [822, 448] on icon at bounding box center [826, 448] width 8 height 8
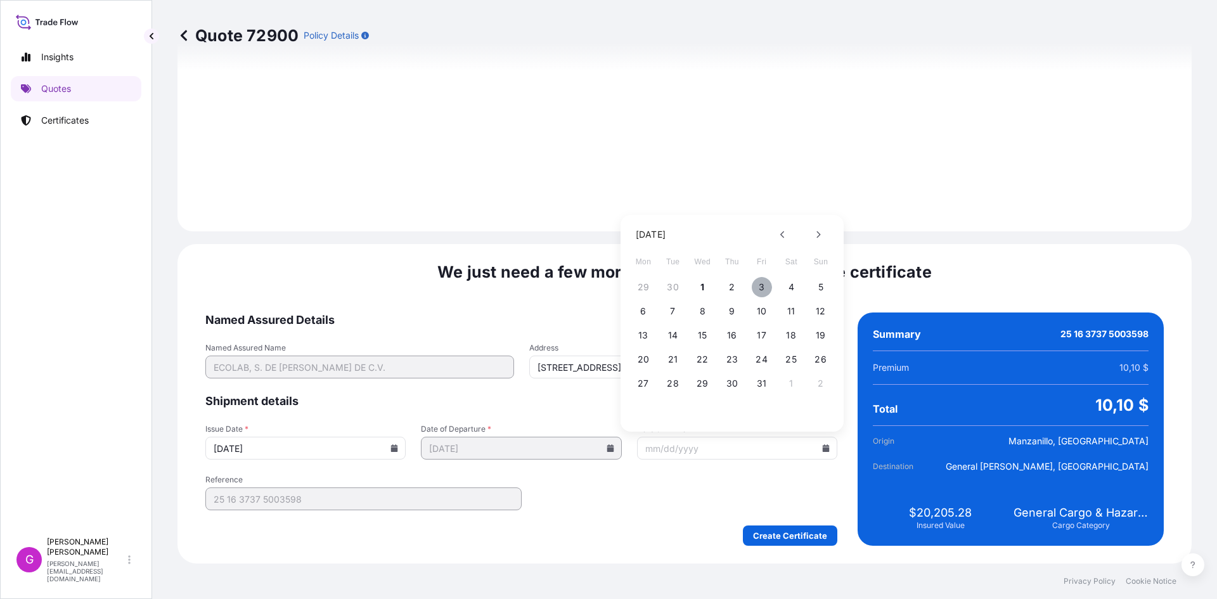
click at [755, 283] on button "3" at bounding box center [762, 287] width 20 height 20
type input "[DATE]"
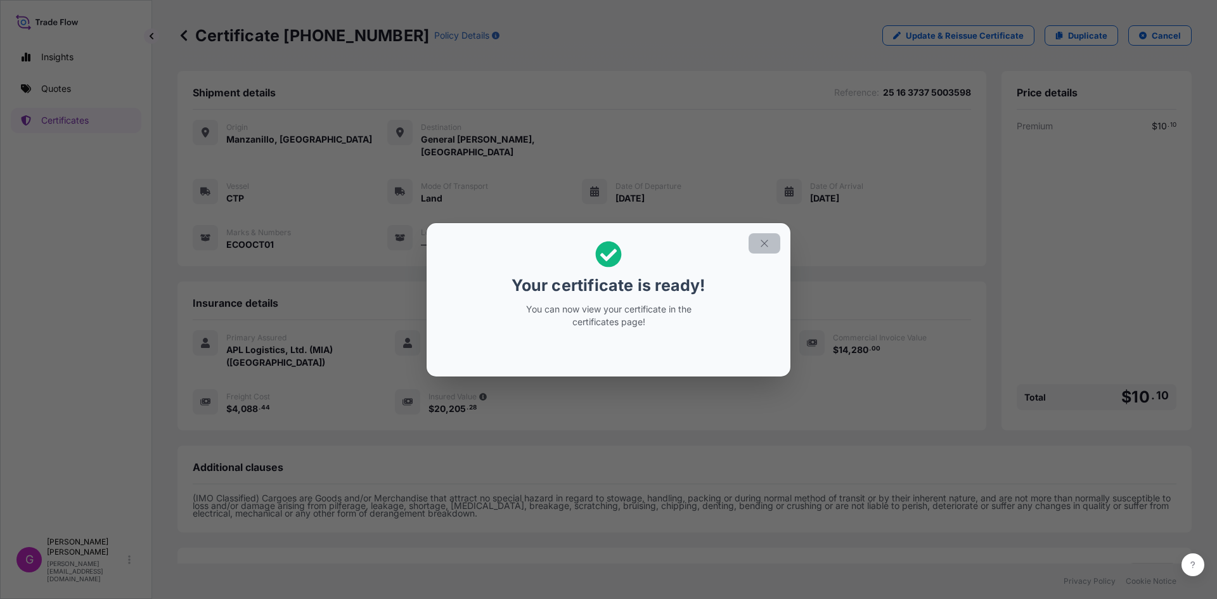
click at [761, 244] on icon "button" at bounding box center [764, 243] width 11 height 11
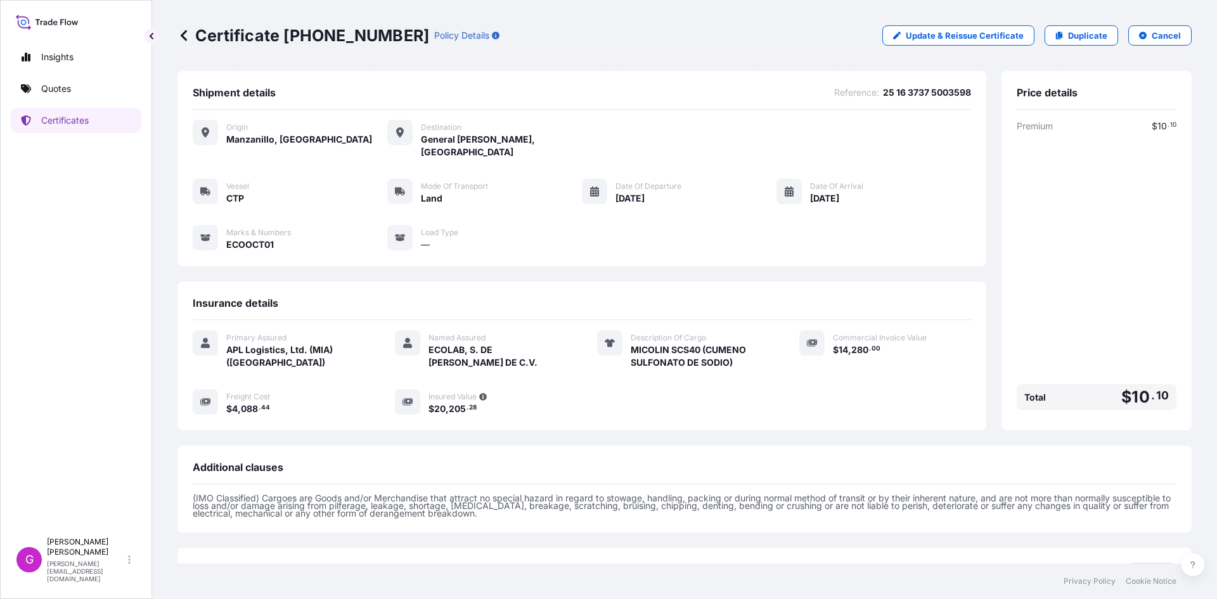
click at [385, 32] on div "Certificate [PHONE_NUMBER] Policy Details" at bounding box center [338, 35] width 322 height 20
drag, startPoint x: 383, startPoint y: 34, endPoint x: 281, endPoint y: 37, distance: 101.4
click at [281, 37] on p "Certificate [PHONE_NUMBER]" at bounding box center [303, 35] width 252 height 20
copy p "[PHONE_NUMBER]"
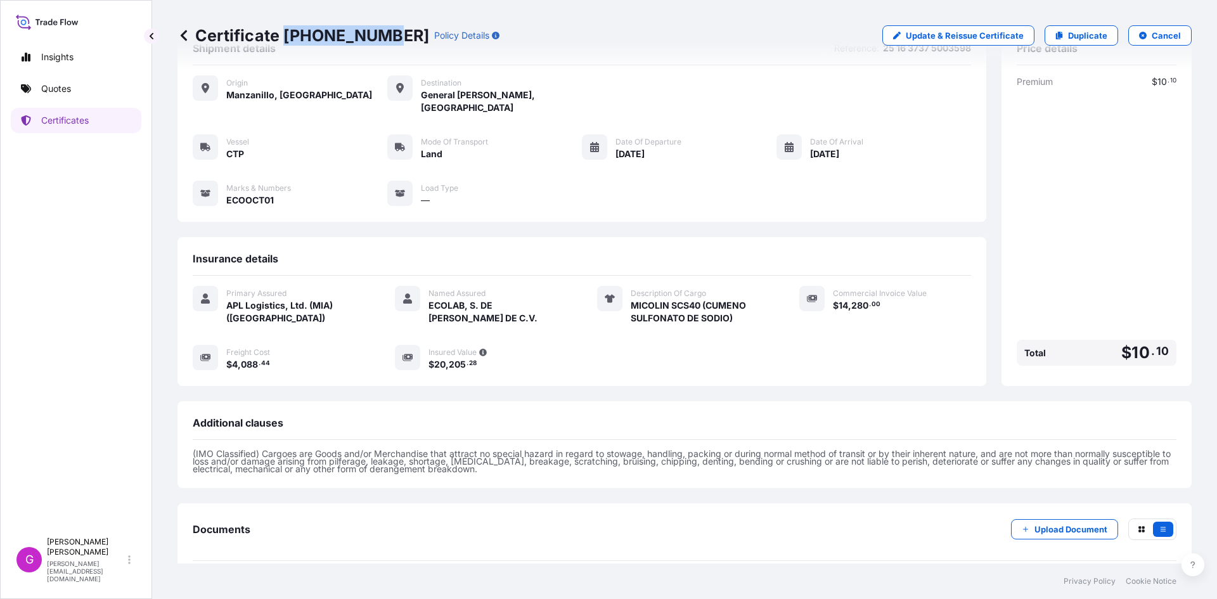
scroll to position [90, 0]
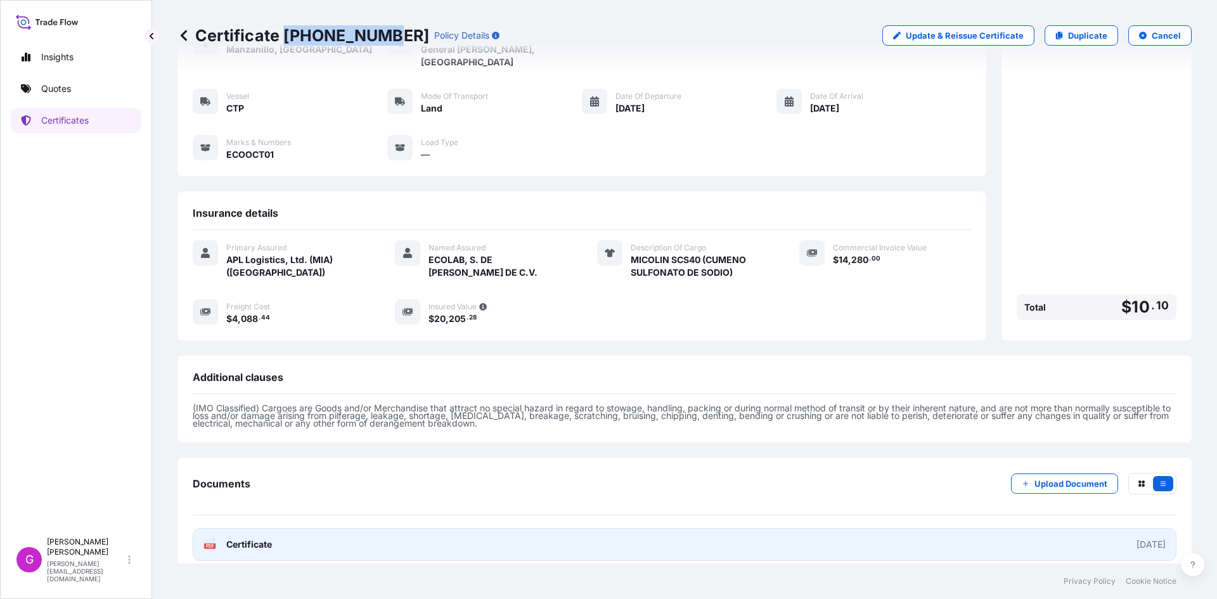
click at [343, 528] on link "PDF Certificate [DATE]" at bounding box center [685, 544] width 984 height 33
